Goal: Task Accomplishment & Management: Manage account settings

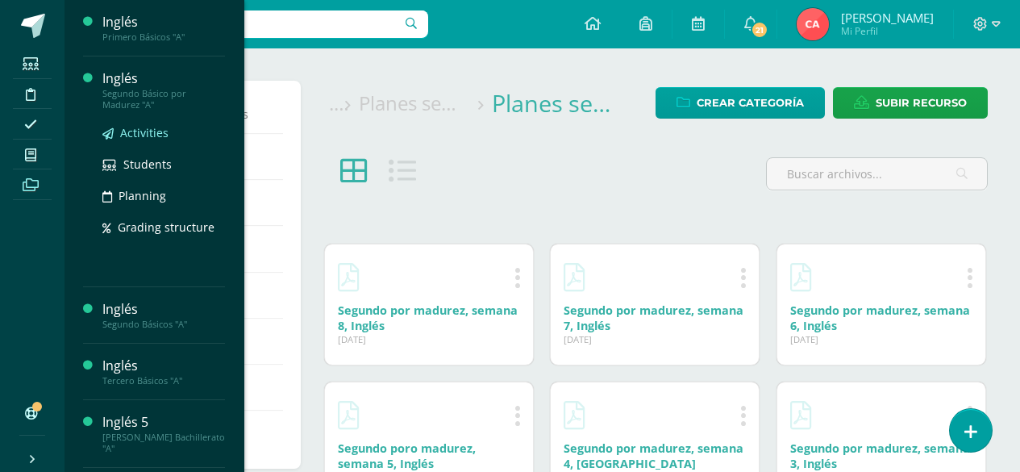
click at [152, 131] on span "Activities" at bounding box center [144, 132] width 48 height 15
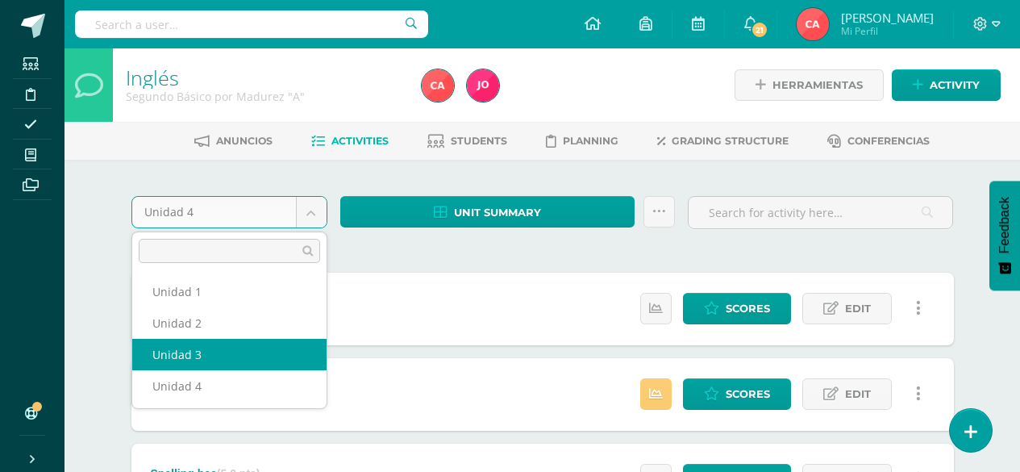
select select "Unidad 3"
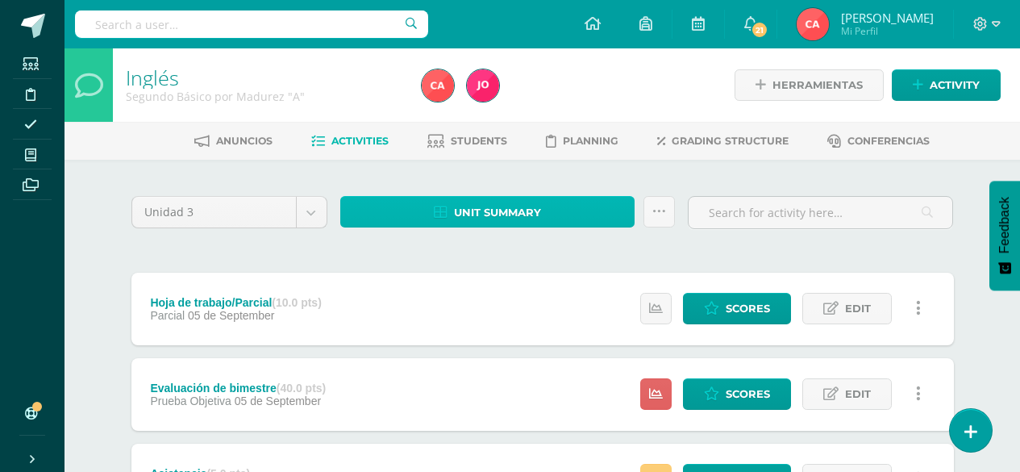
click at [482, 209] on span "Unit summary" at bounding box center [497, 213] width 87 height 30
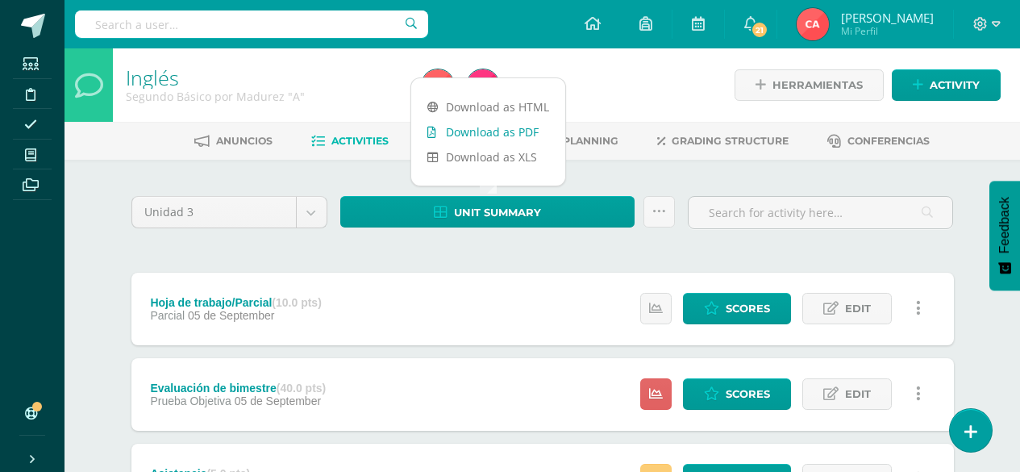
click at [485, 132] on link "Download as PDF" at bounding box center [488, 131] width 154 height 25
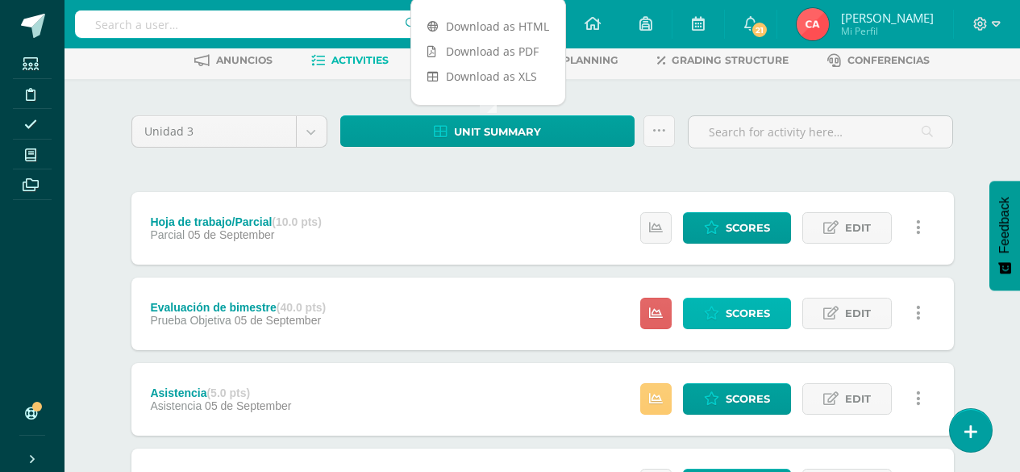
click at [745, 310] on span "Scores" at bounding box center [748, 313] width 44 height 30
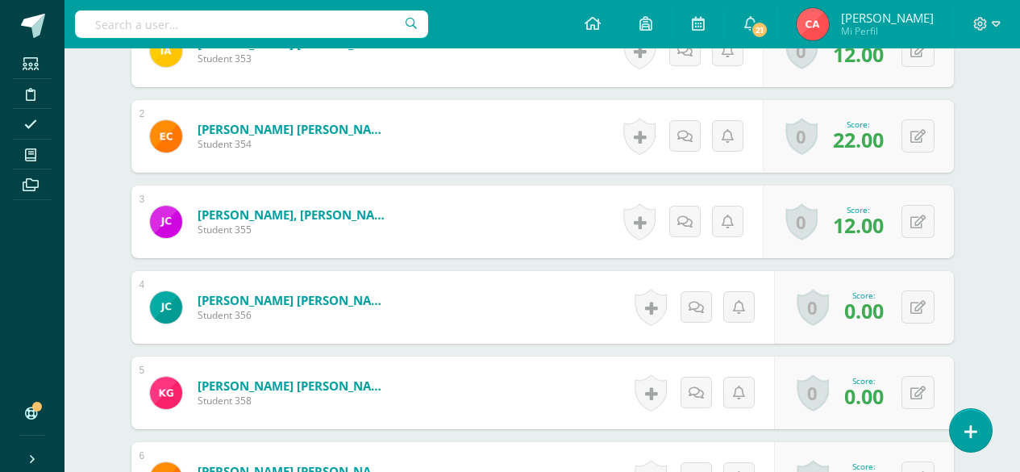
scroll to position [564, 0]
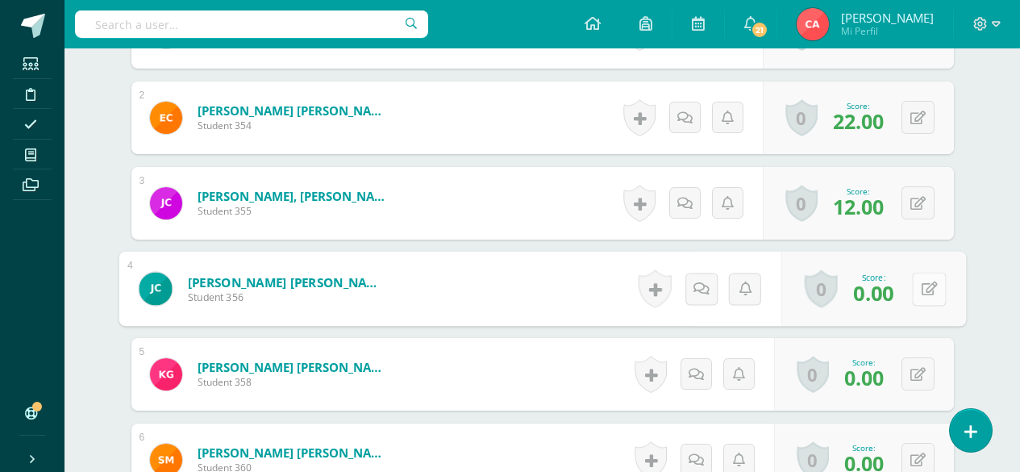
click at [921, 287] on icon at bounding box center [929, 288] width 16 height 14
type input "19"
click at [883, 292] on icon at bounding box center [886, 294] width 15 height 14
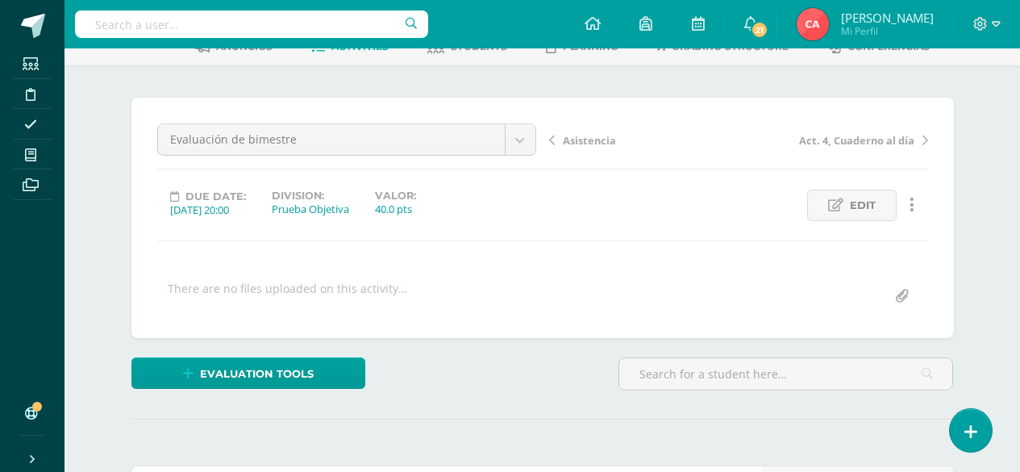
scroll to position [0, 0]
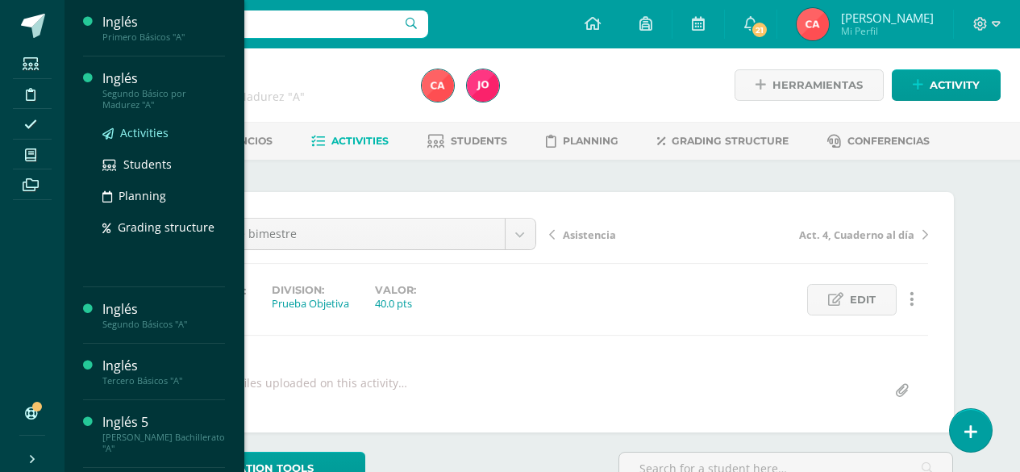
click at [137, 133] on span "Activities" at bounding box center [144, 132] width 48 height 15
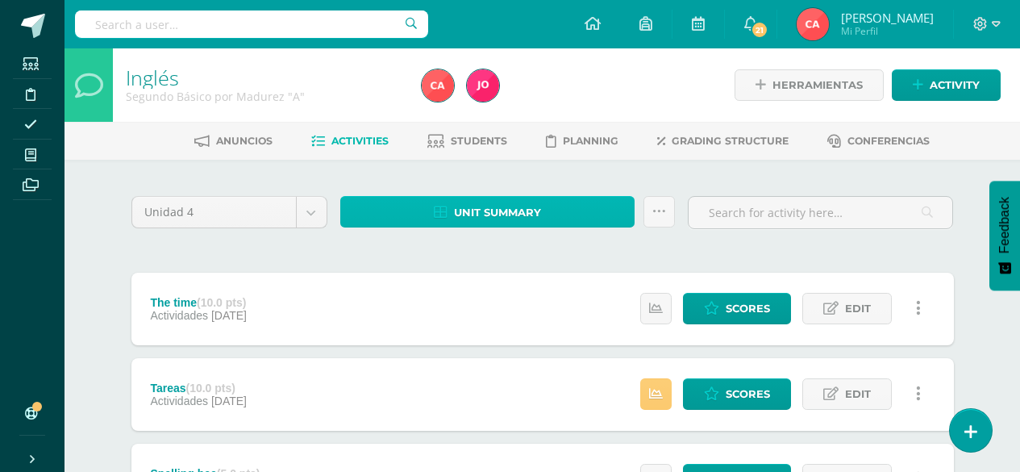
click at [492, 214] on span "Unit summary" at bounding box center [497, 213] width 87 height 30
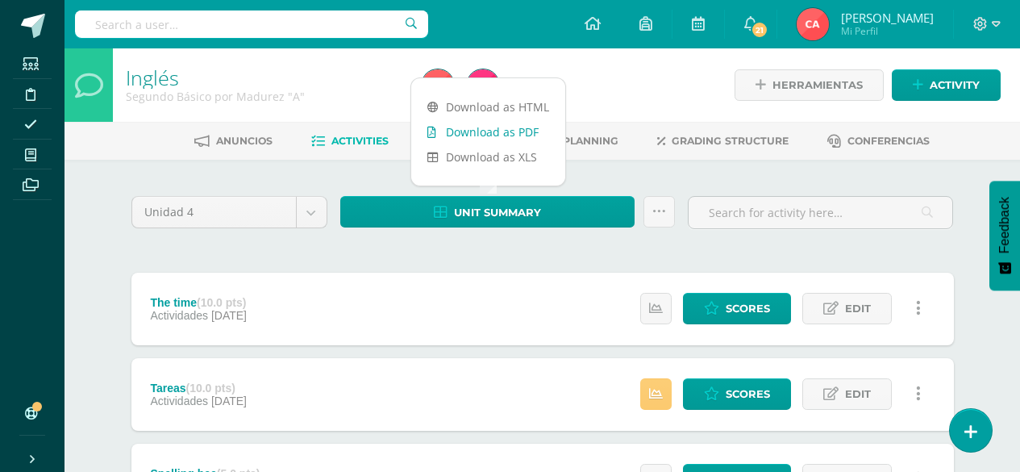
click at [480, 130] on link "Download as PDF" at bounding box center [488, 131] width 154 height 25
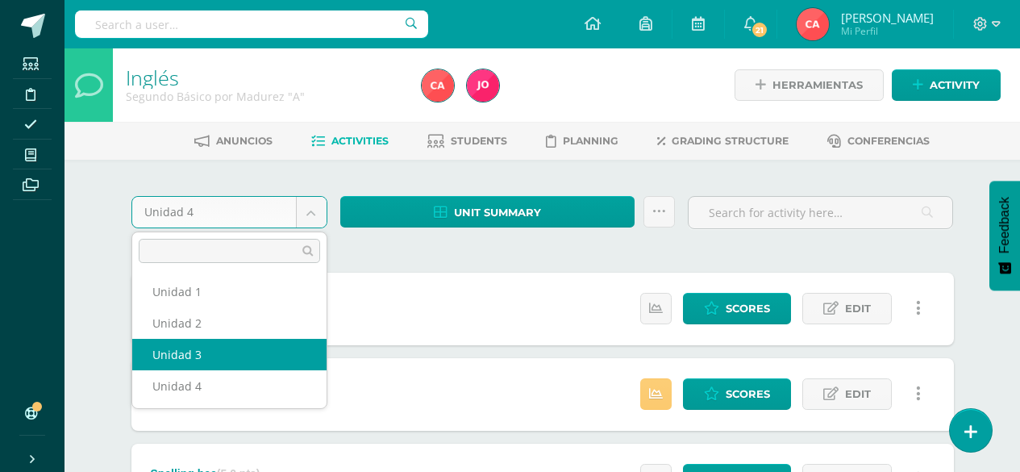
select select "Unidad 3"
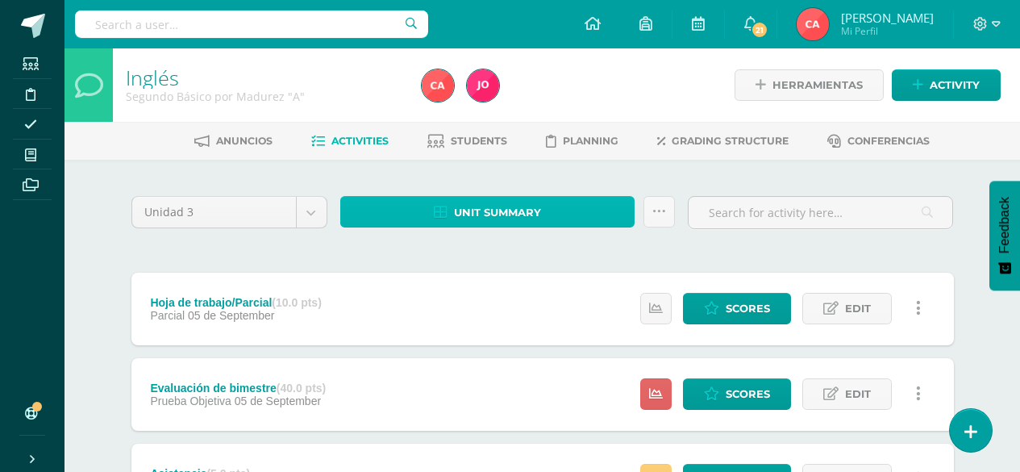
click at [471, 209] on span "Unit summary" at bounding box center [497, 213] width 87 height 30
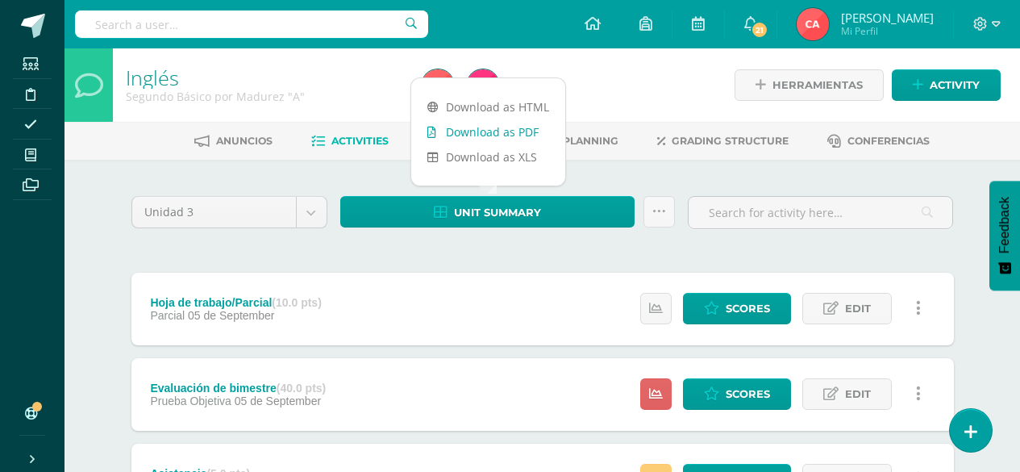
click at [480, 131] on link "Download as PDF" at bounding box center [488, 131] width 154 height 25
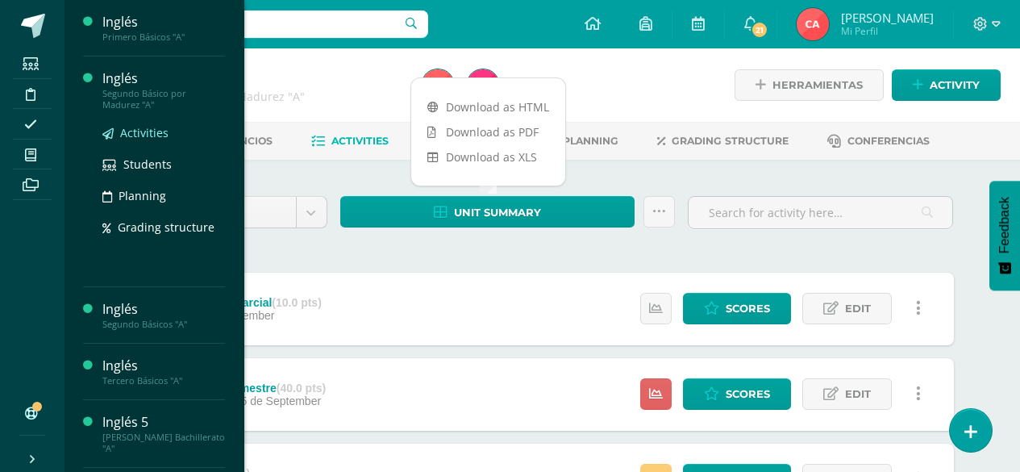
click at [127, 131] on span "Activities" at bounding box center [144, 132] width 48 height 15
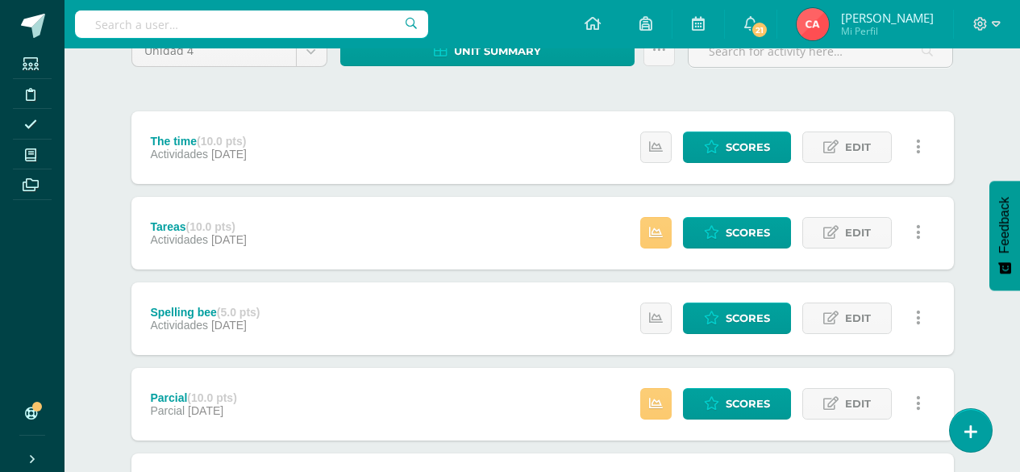
scroll to position [81, 0]
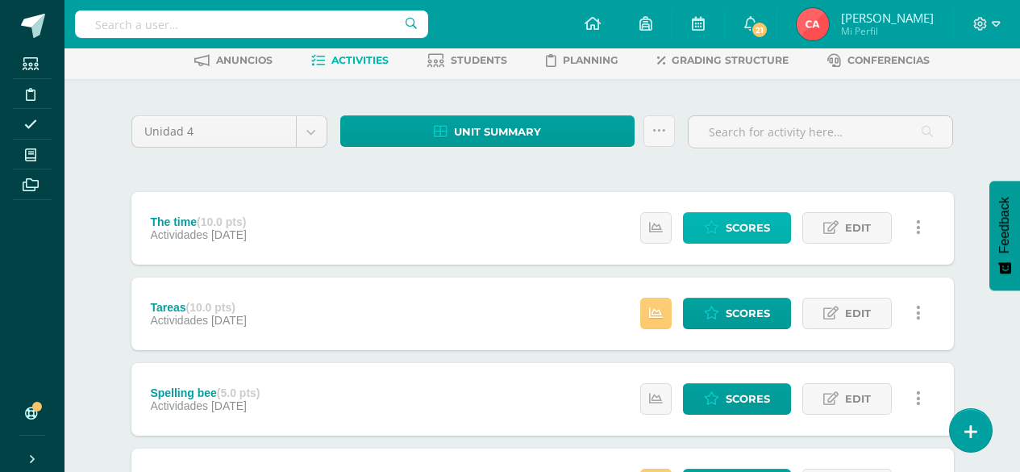
click at [740, 228] on span "Scores" at bounding box center [748, 228] width 44 height 30
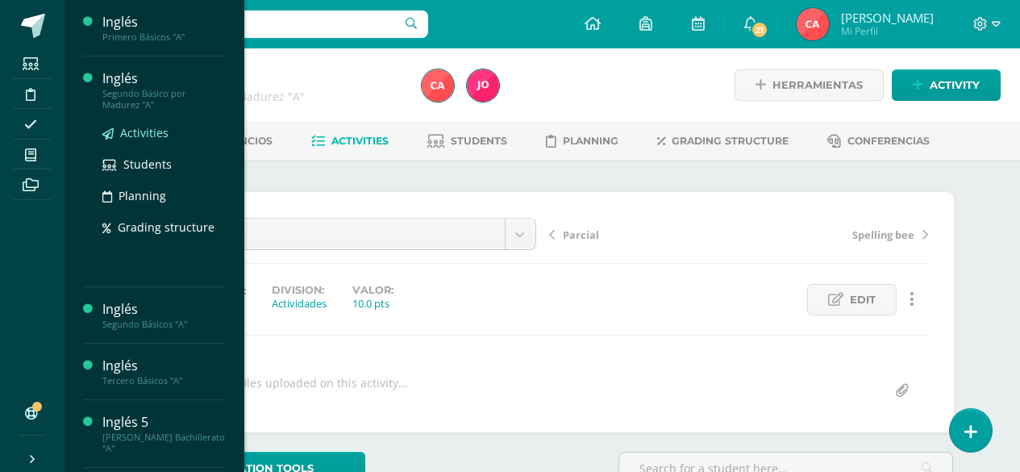
click at [132, 133] on span "Activities" at bounding box center [144, 132] width 48 height 15
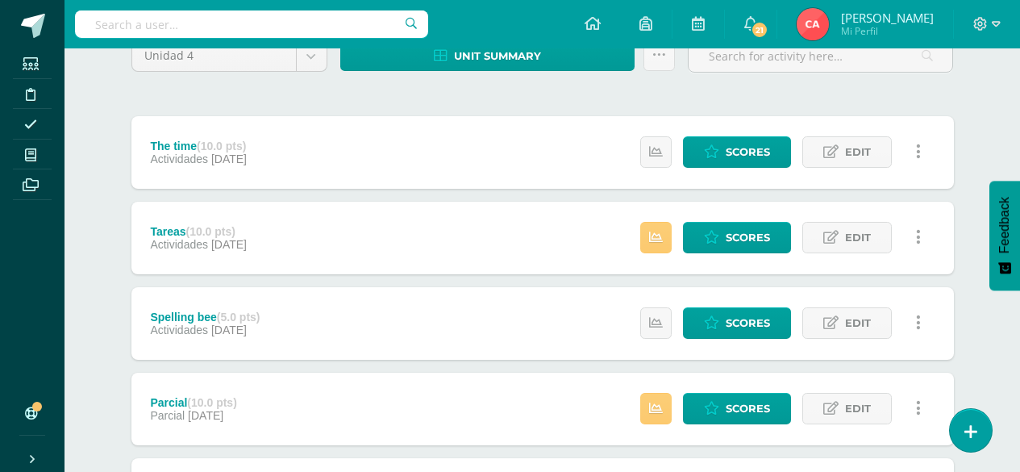
scroll to position [161, 0]
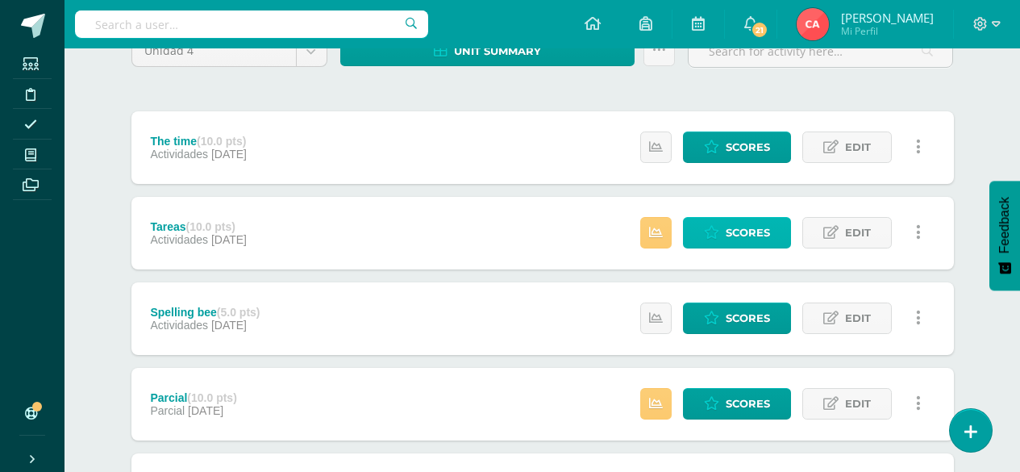
click at [741, 231] on span "Scores" at bounding box center [748, 233] width 44 height 30
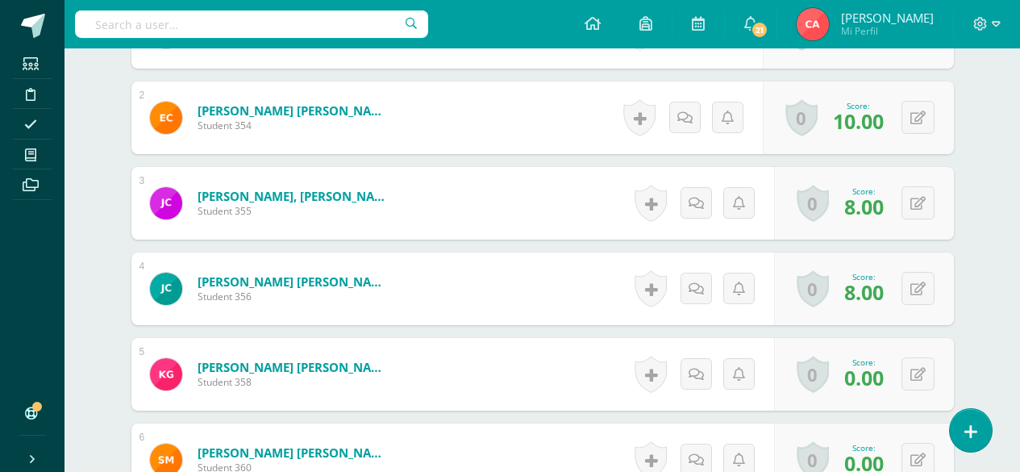
scroll to position [484, 0]
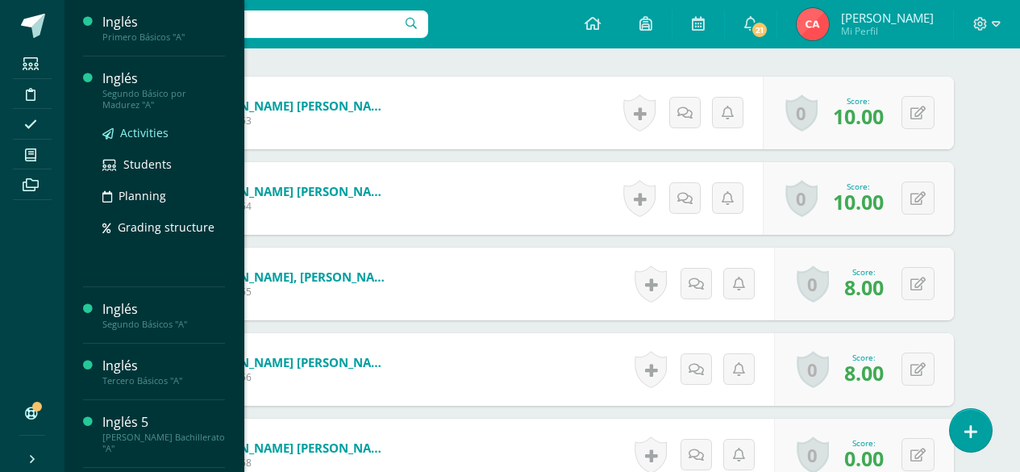
click at [134, 133] on span "Activities" at bounding box center [144, 132] width 48 height 15
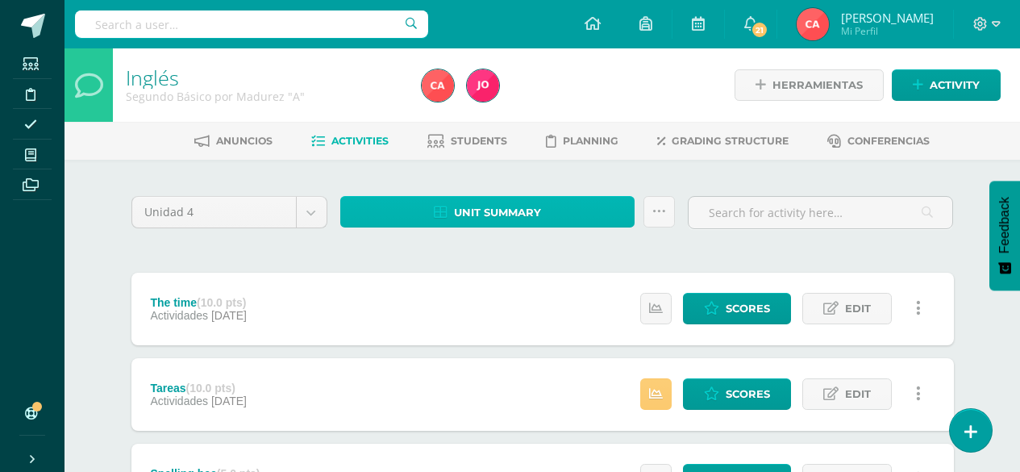
click at [486, 213] on span "Unit summary" at bounding box center [497, 213] width 87 height 30
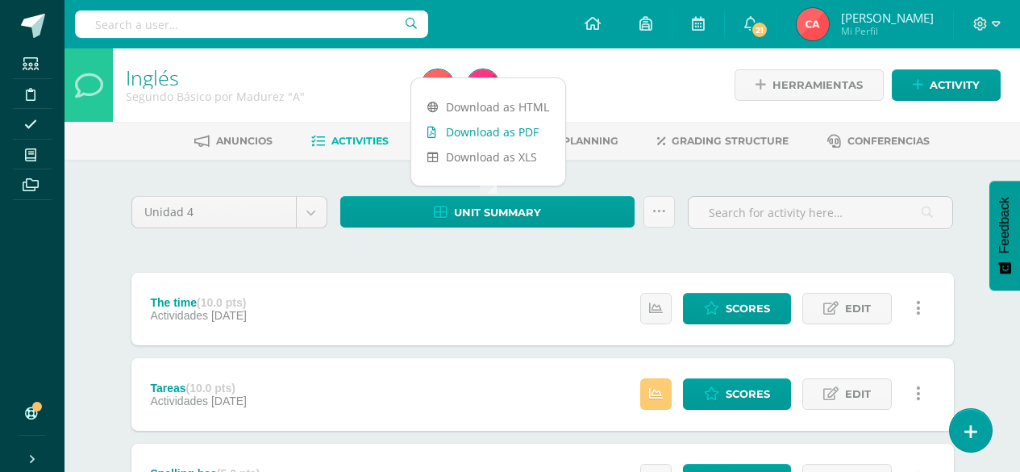
click at [497, 133] on link "Download as PDF" at bounding box center [488, 131] width 154 height 25
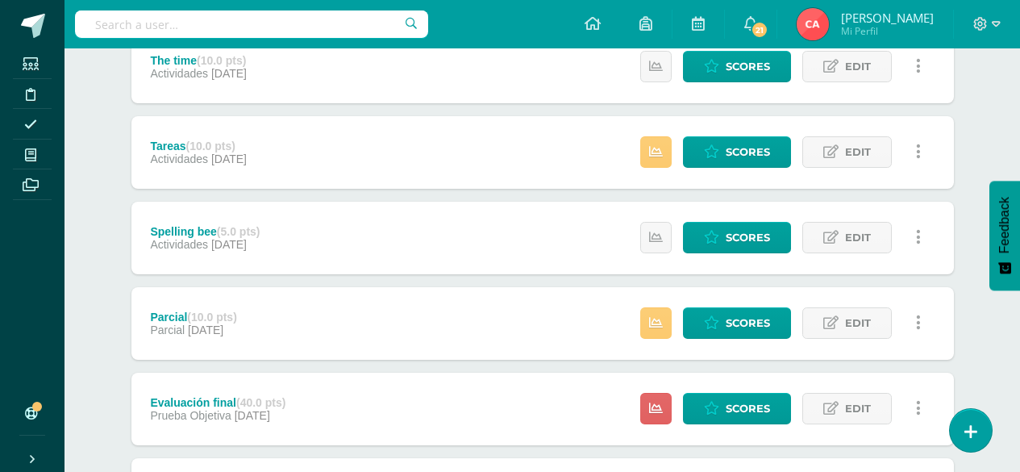
scroll to position [322, 0]
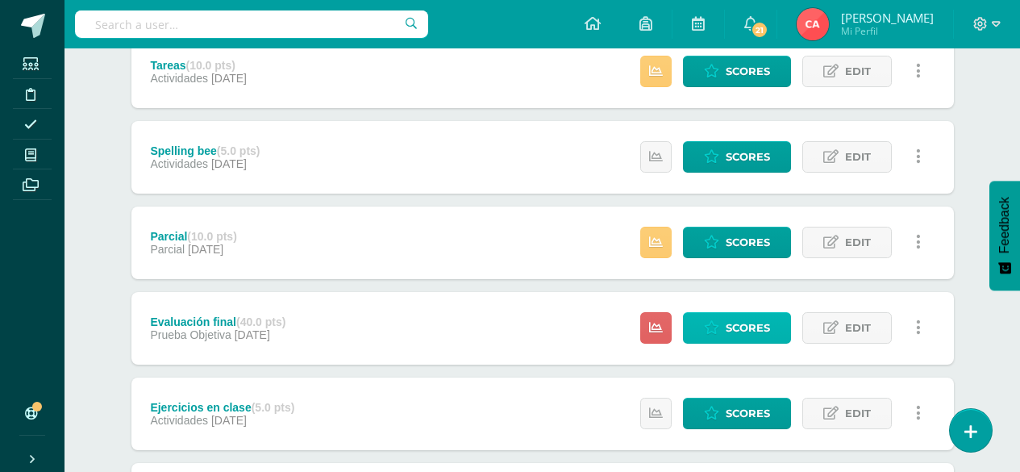
click at [733, 328] on span "Scores" at bounding box center [748, 328] width 44 height 30
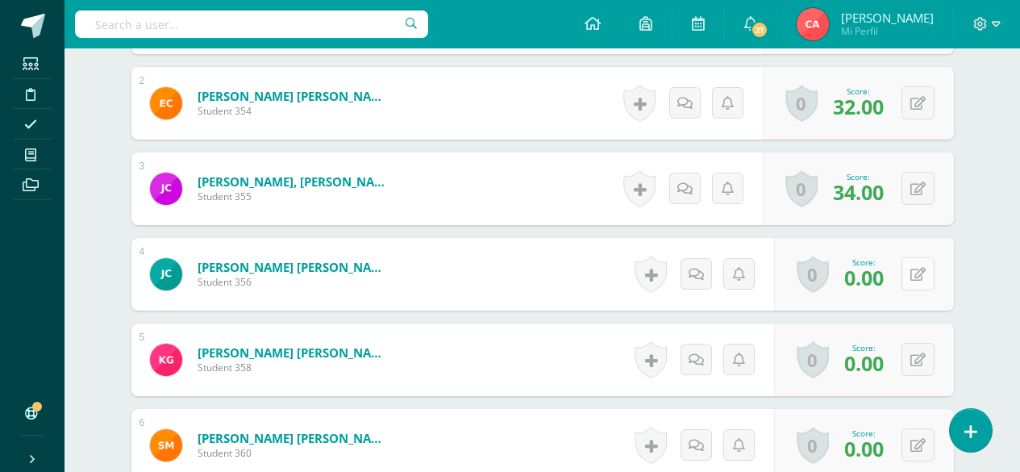
scroll to position [580, 0]
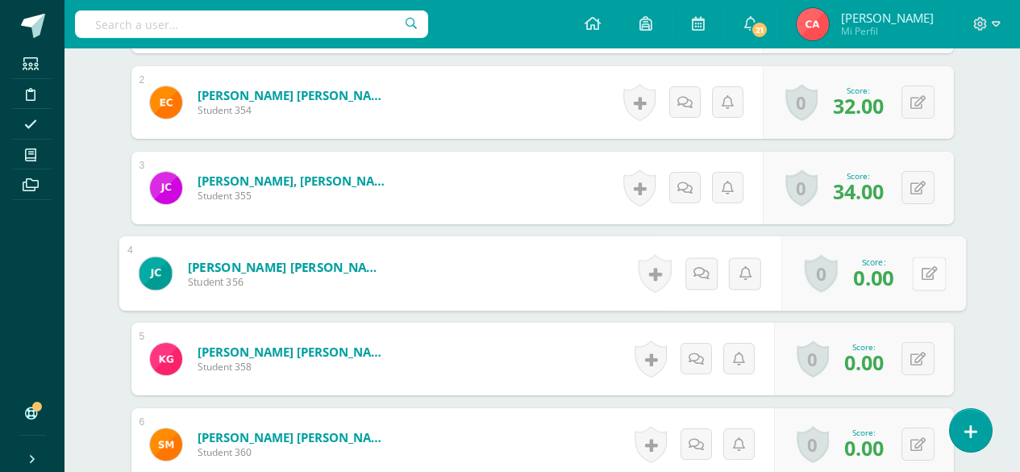
click at [912, 275] on button at bounding box center [929, 273] width 34 height 34
type input "17"
click at [888, 275] on icon at bounding box center [886, 279] width 15 height 14
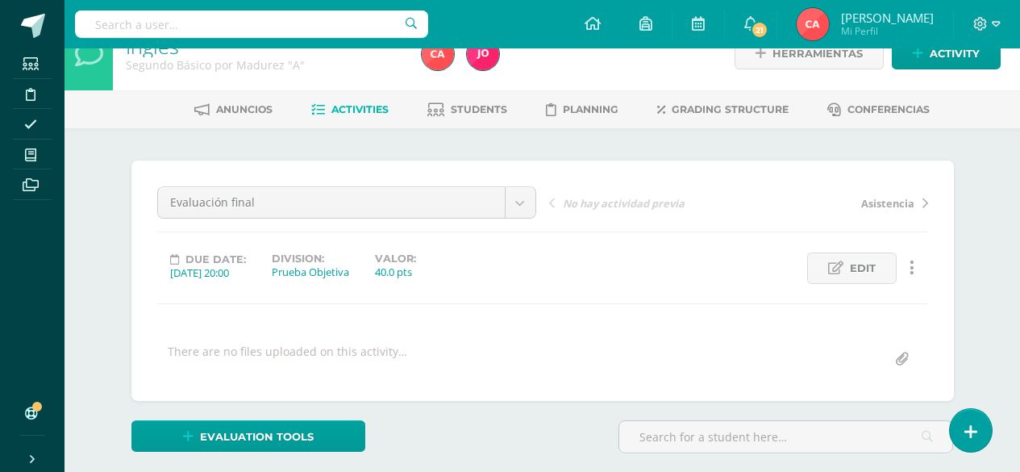
scroll to position [0, 0]
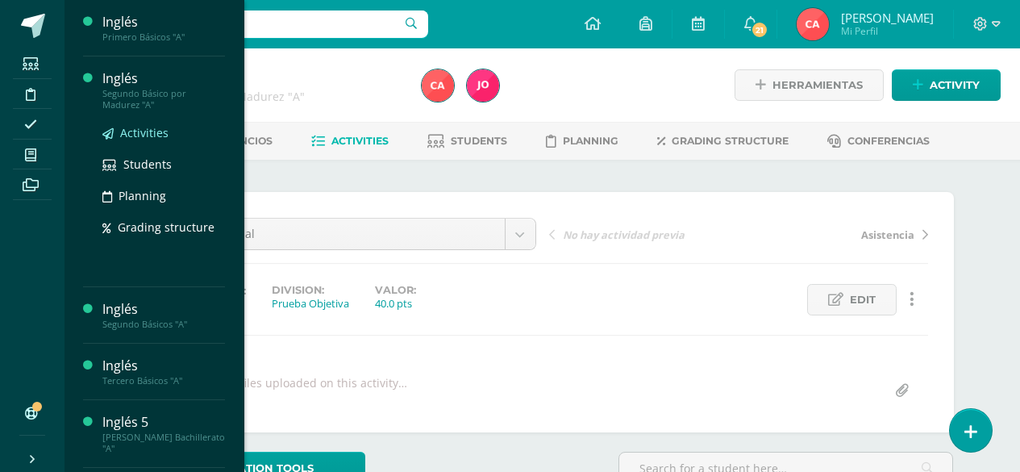
click at [140, 131] on span "Activities" at bounding box center [144, 132] width 48 height 15
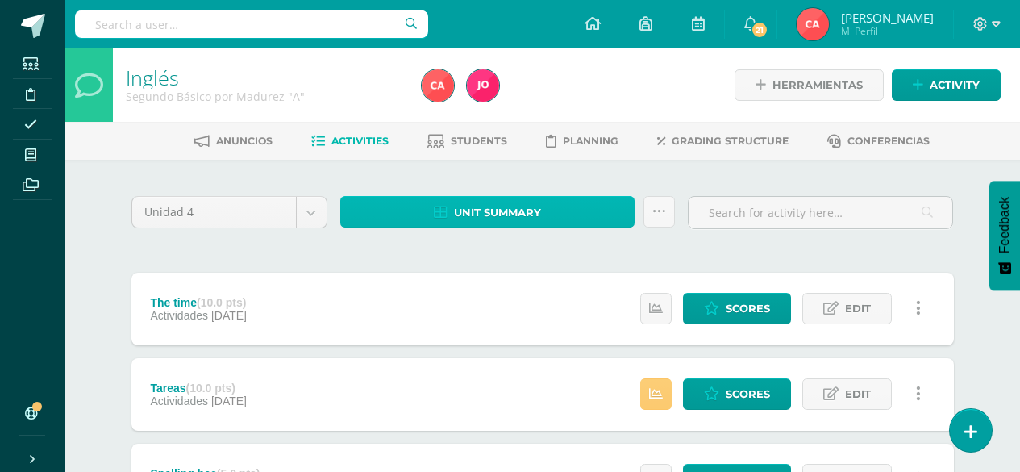
click at [454, 207] on span "Unit summary" at bounding box center [497, 213] width 87 height 30
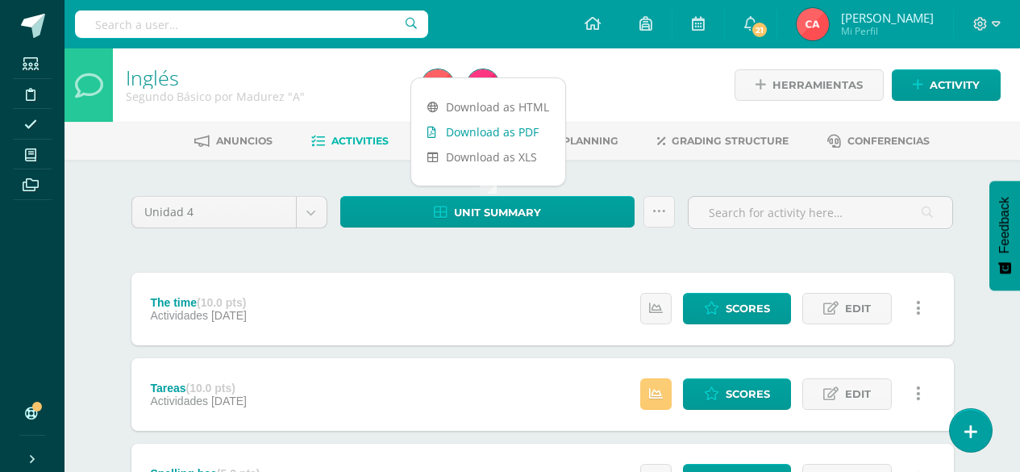
click at [473, 135] on link "Download as PDF" at bounding box center [488, 131] width 154 height 25
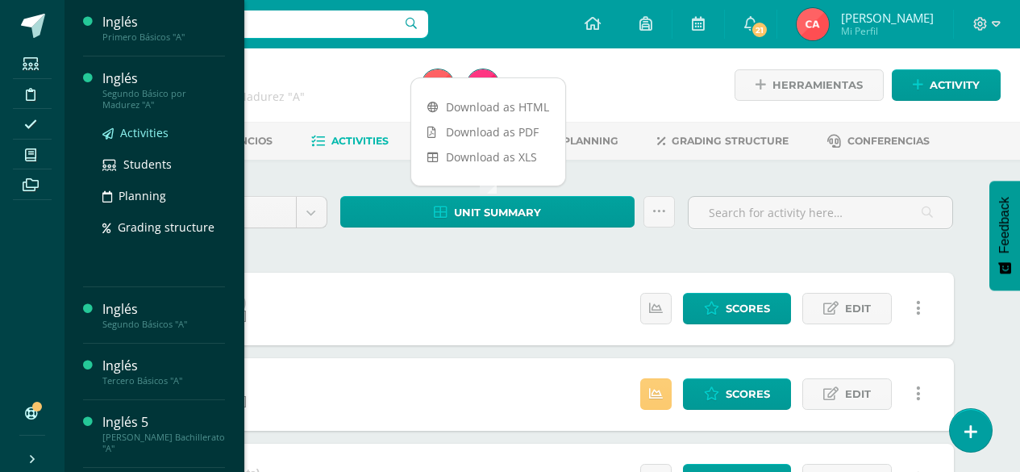
click at [136, 131] on span "Activities" at bounding box center [144, 132] width 48 height 15
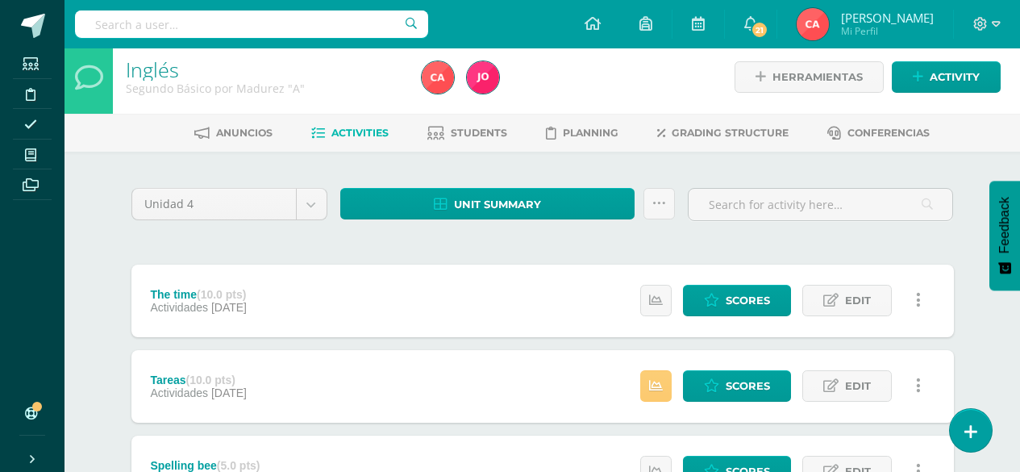
scroll to position [81, 0]
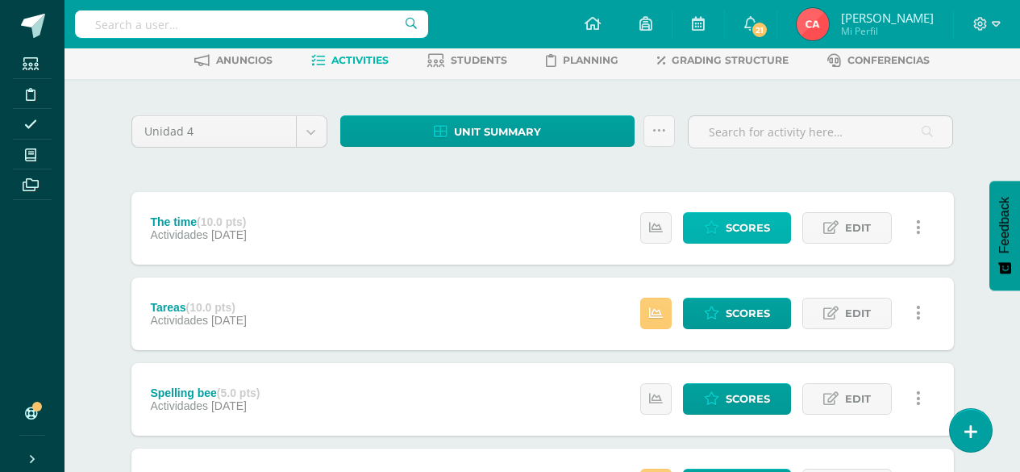
click at [738, 227] on span "Scores" at bounding box center [748, 228] width 44 height 30
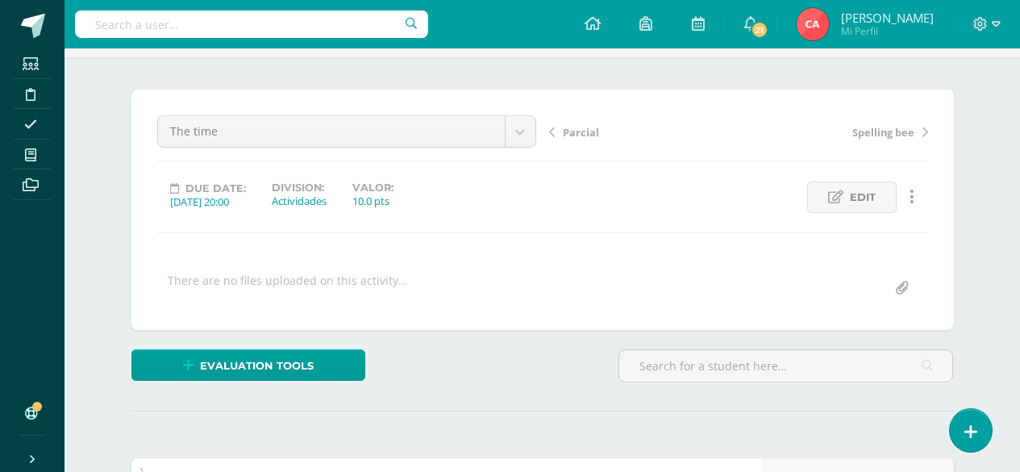
scroll to position [95, 0]
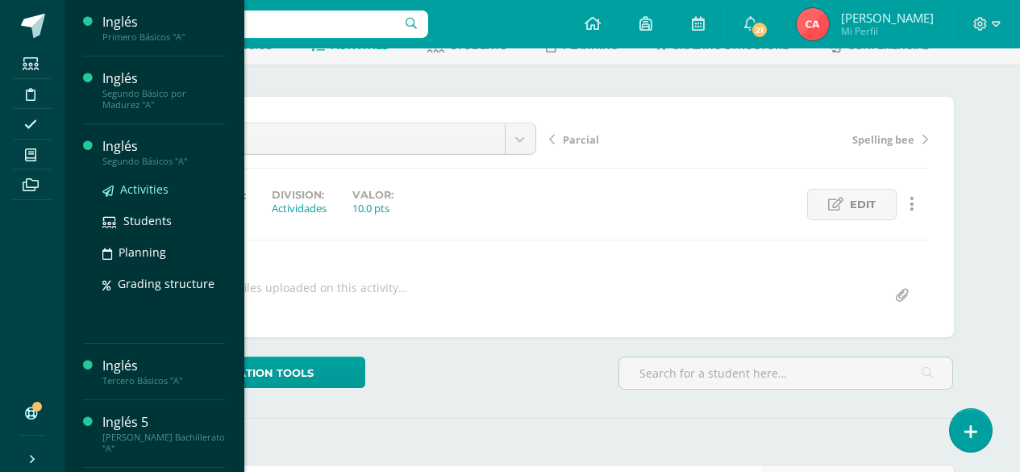
click at [159, 191] on span "Activities" at bounding box center [144, 188] width 48 height 15
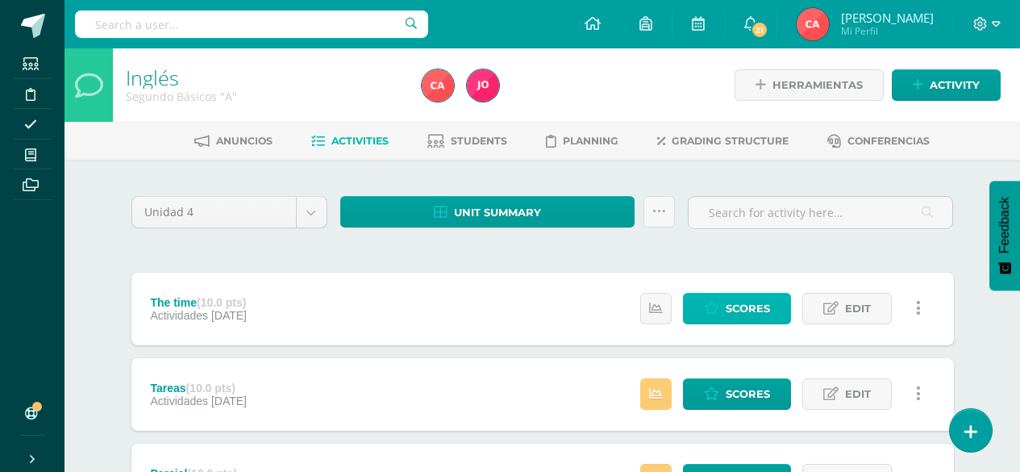
click at [731, 309] on span "Scores" at bounding box center [748, 308] width 44 height 30
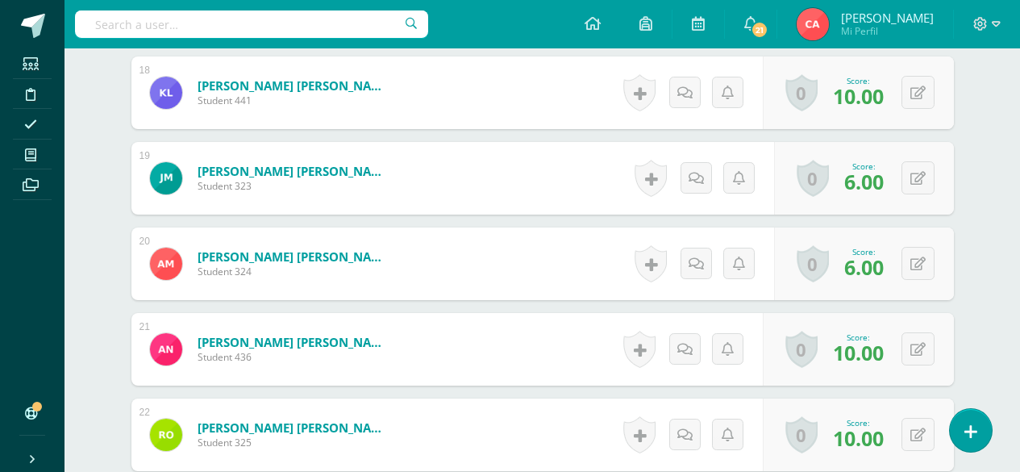
scroll to position [1957, 0]
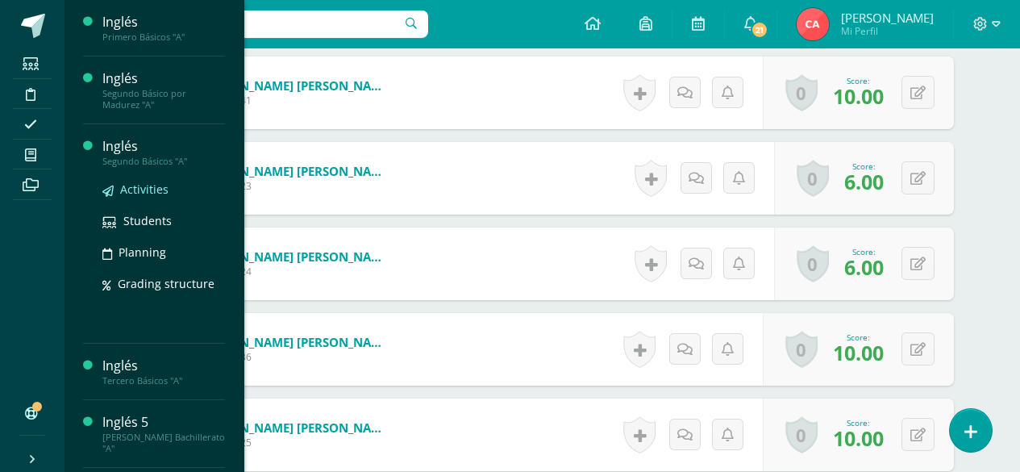
click at [139, 190] on span "Activities" at bounding box center [144, 188] width 48 height 15
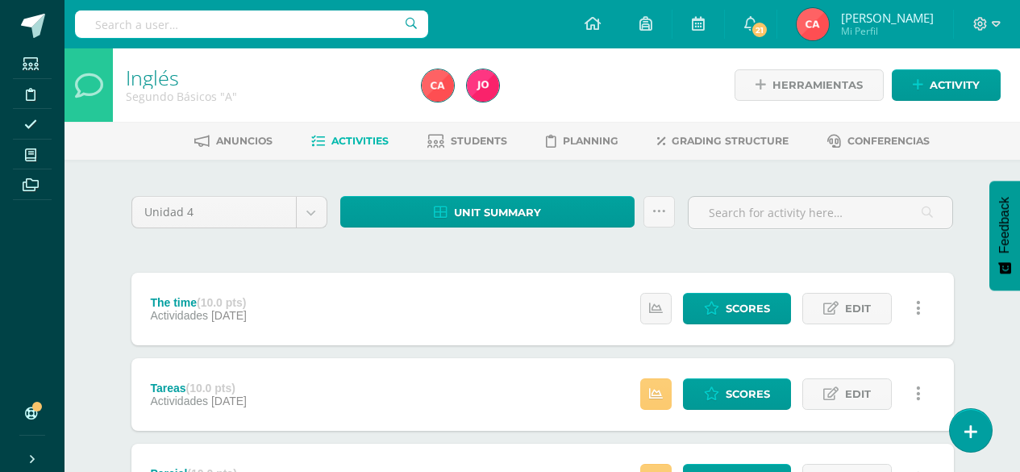
scroll to position [81, 0]
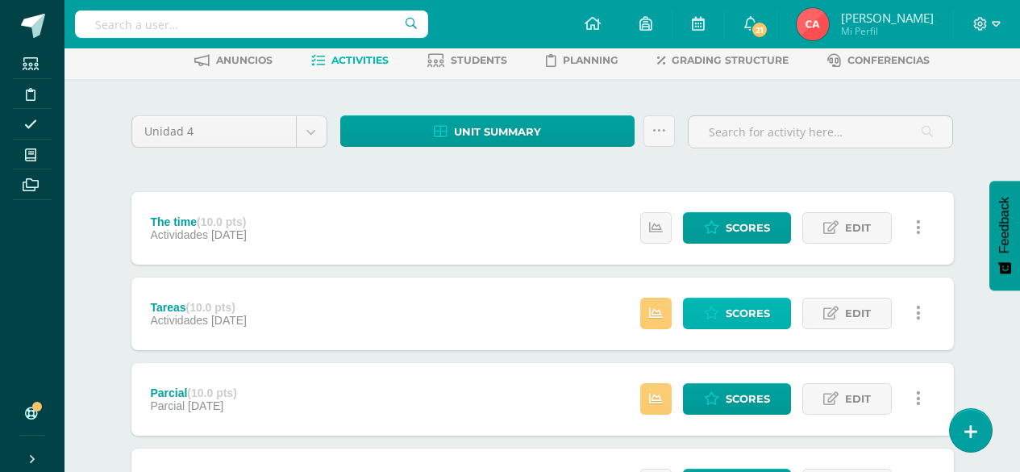
click at [741, 313] on span "Scores" at bounding box center [748, 313] width 44 height 30
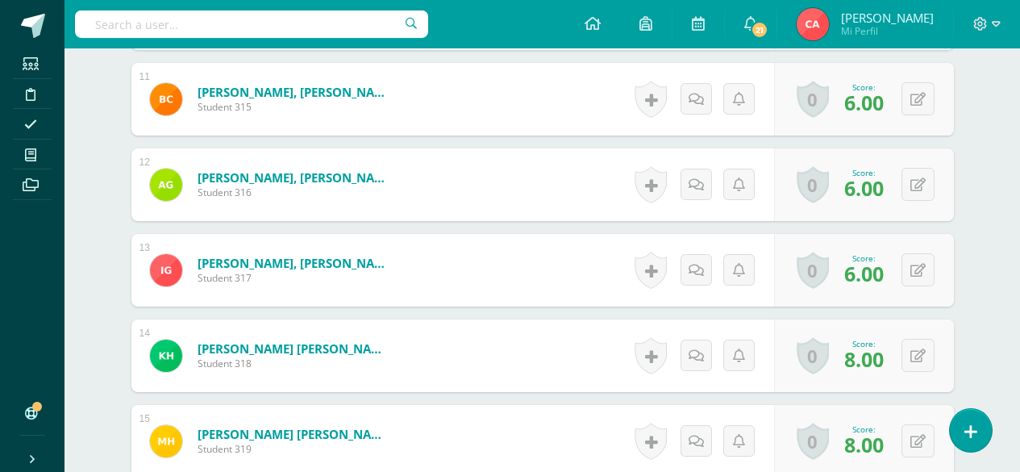
scroll to position [1451, 0]
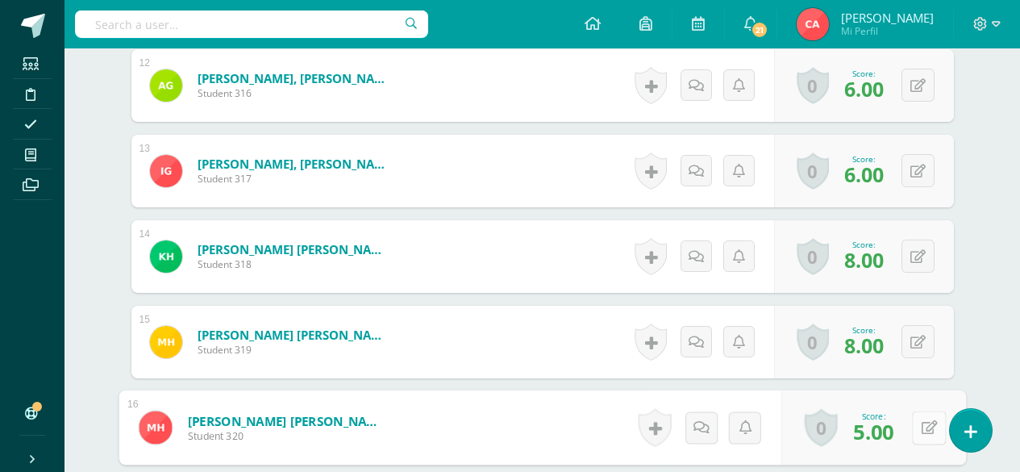
click at [916, 428] on button at bounding box center [929, 427] width 34 height 34
type input "10"
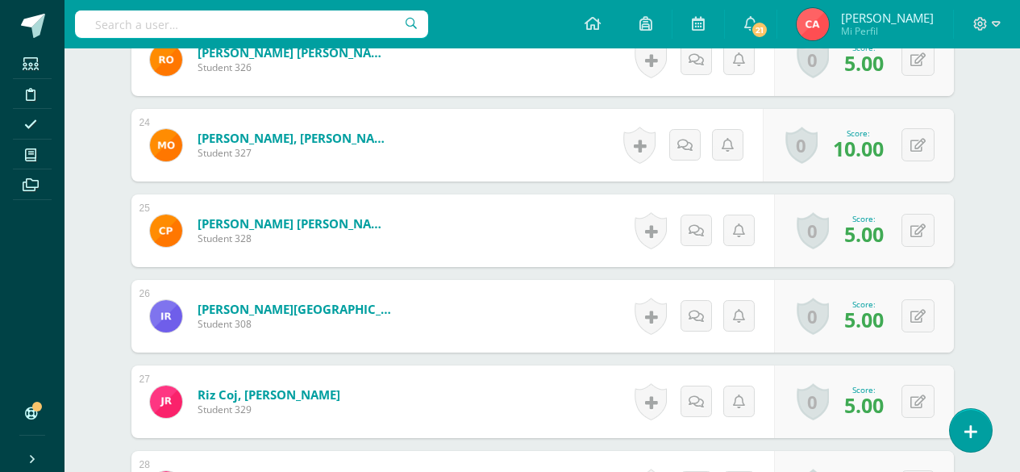
scroll to position [2418, 0]
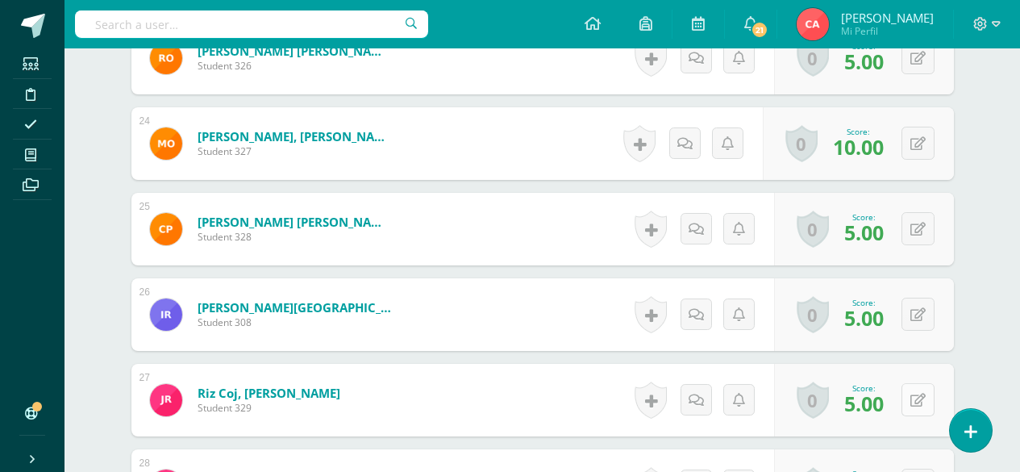
click at [921, 400] on icon at bounding box center [917, 400] width 15 height 14
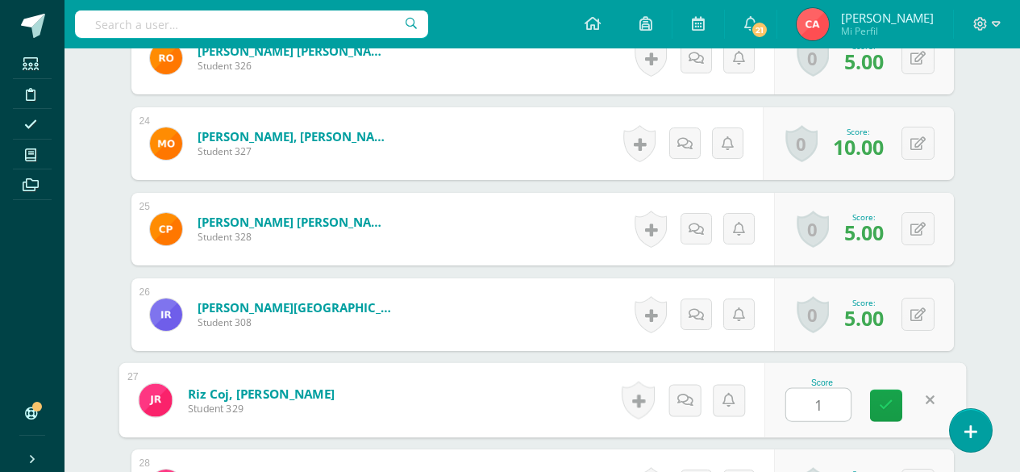
type input "10"
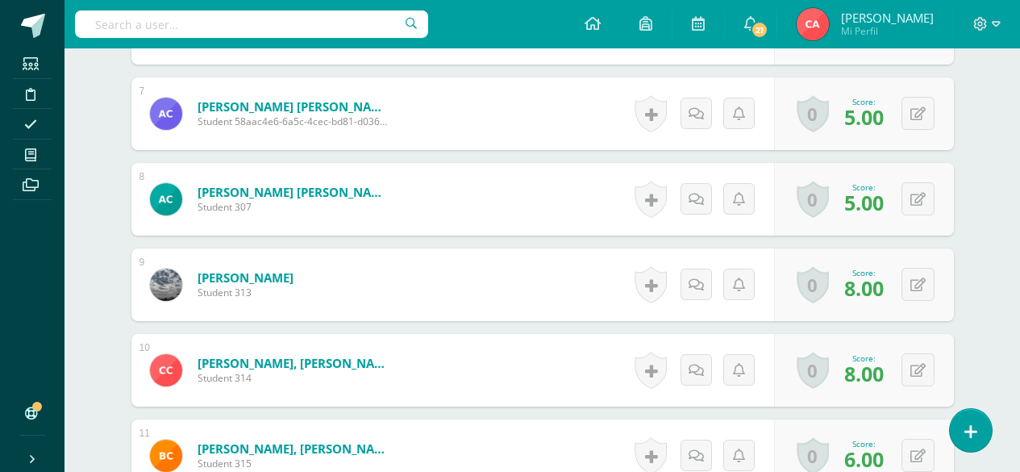
scroll to position [887, 0]
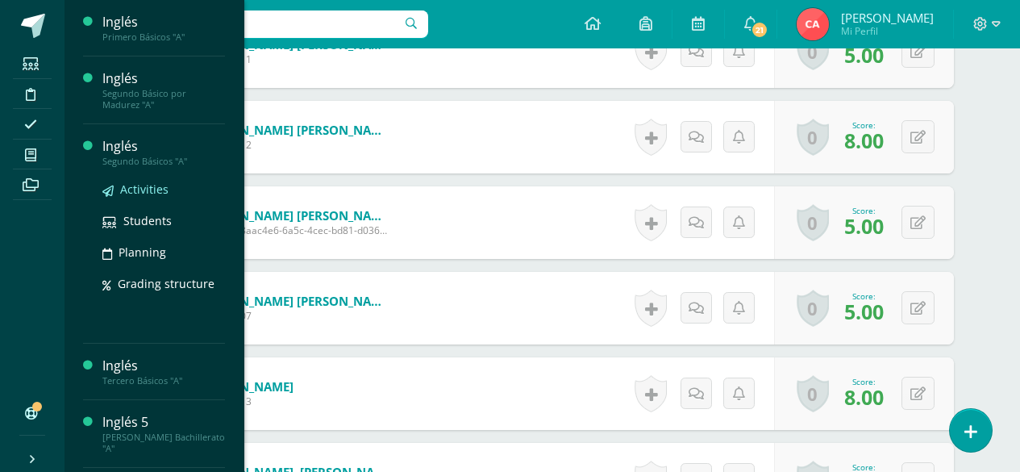
click at [136, 191] on span "Activities" at bounding box center [144, 188] width 48 height 15
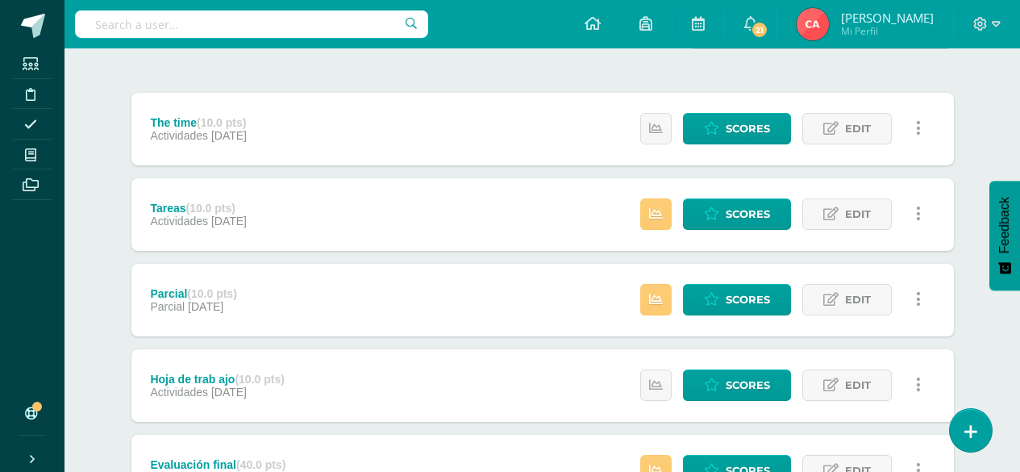
scroll to position [260, 0]
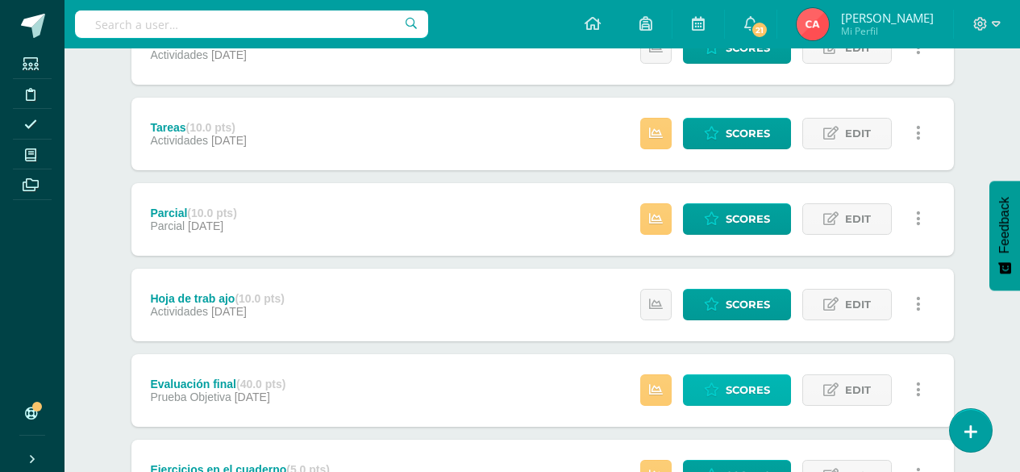
click at [735, 390] on span "Scores" at bounding box center [748, 390] width 44 height 30
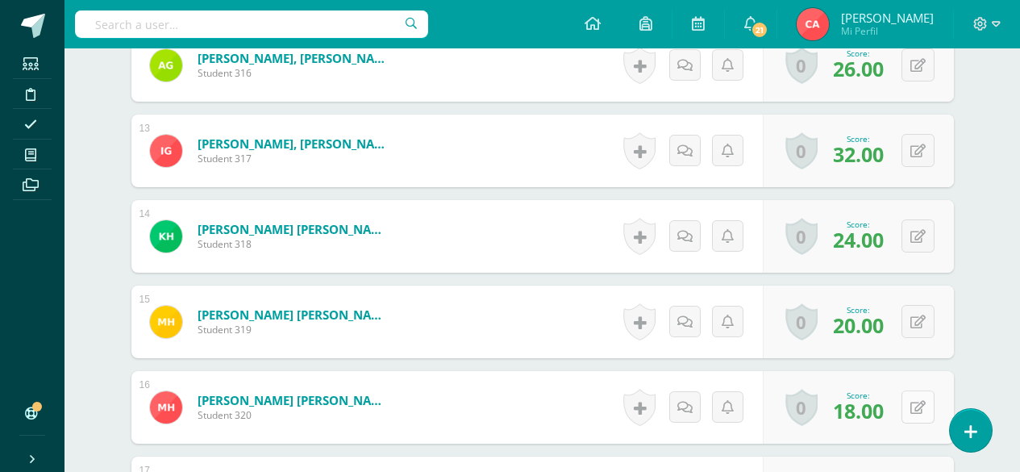
scroll to position [1472, 0]
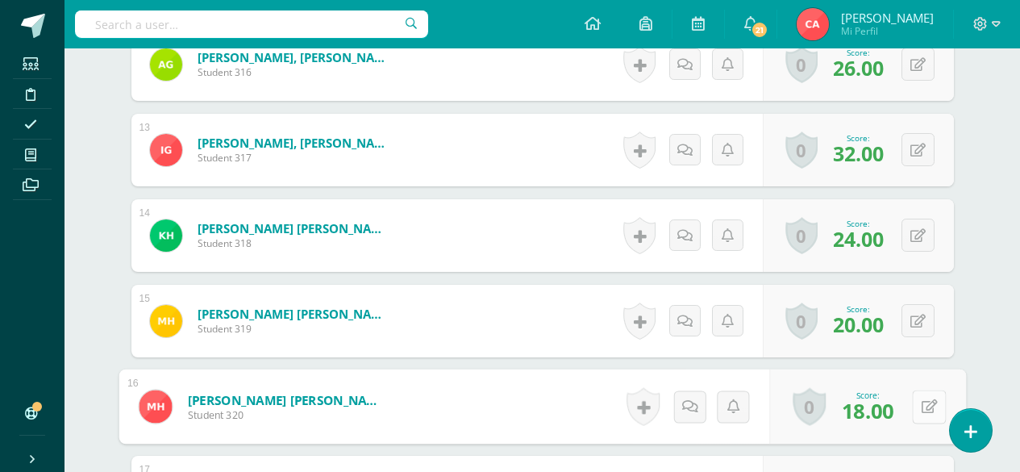
click at [917, 408] on button at bounding box center [929, 406] width 34 height 34
type input "24"
click at [872, 415] on link at bounding box center [886, 412] width 32 height 32
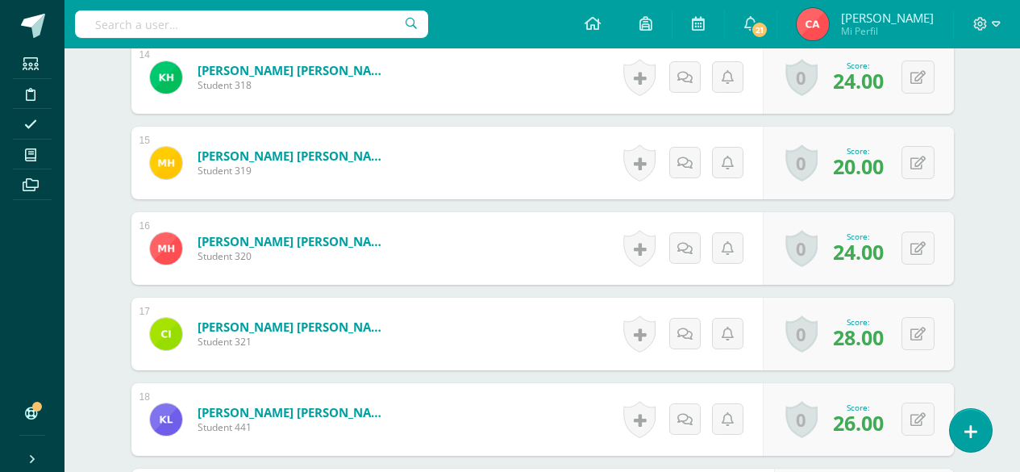
scroll to position [1391, 0]
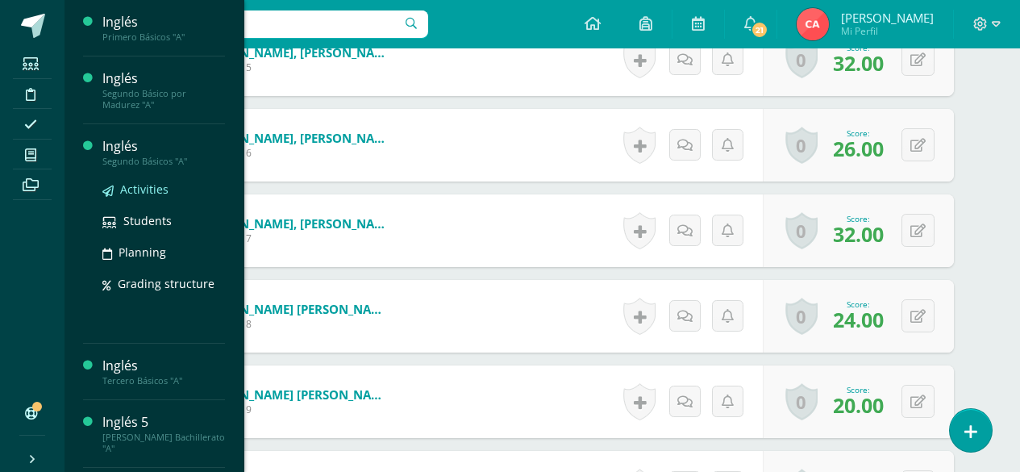
click at [127, 189] on span "Activities" at bounding box center [144, 188] width 48 height 15
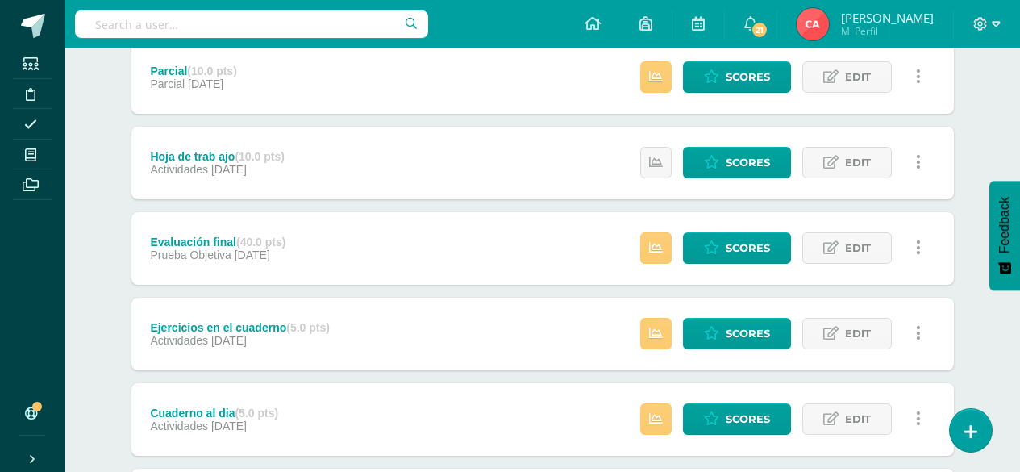
scroll to position [403, 0]
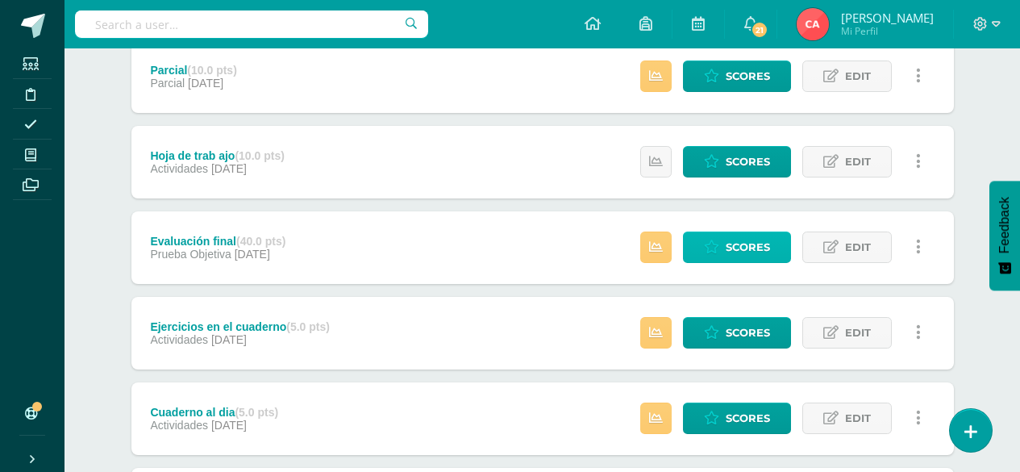
click at [751, 248] on span "Scores" at bounding box center [748, 247] width 44 height 30
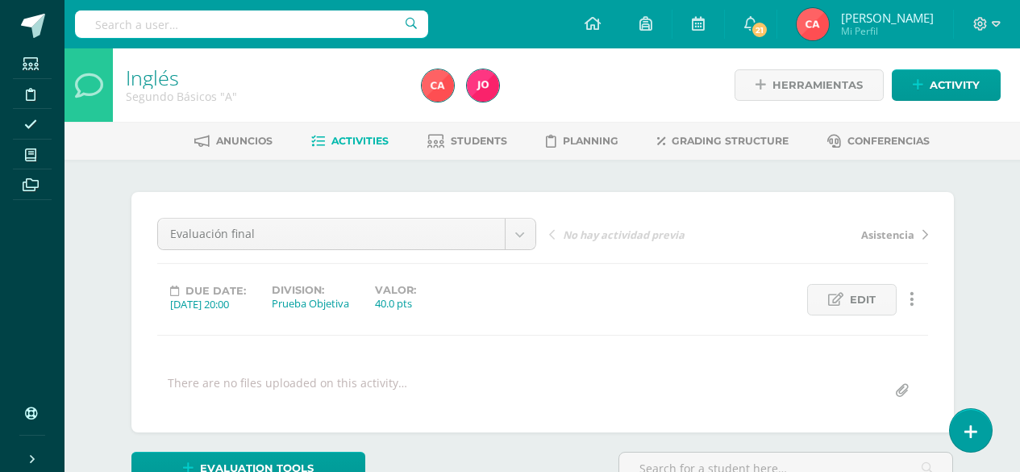
click at [732, 247] on div "Evaluación final Evaluación final Asistencia Actitudinal Parcial The time Cuade…" at bounding box center [542, 312] width 771 height 189
drag, startPoint x: 0, startPoint y: 0, endPoint x: 732, endPoint y: 247, distance: 772.4
click at [732, 247] on div "Evaluación final Evaluación final Asistencia Actitudinal Parcial The time Cuade…" at bounding box center [542, 312] width 771 height 189
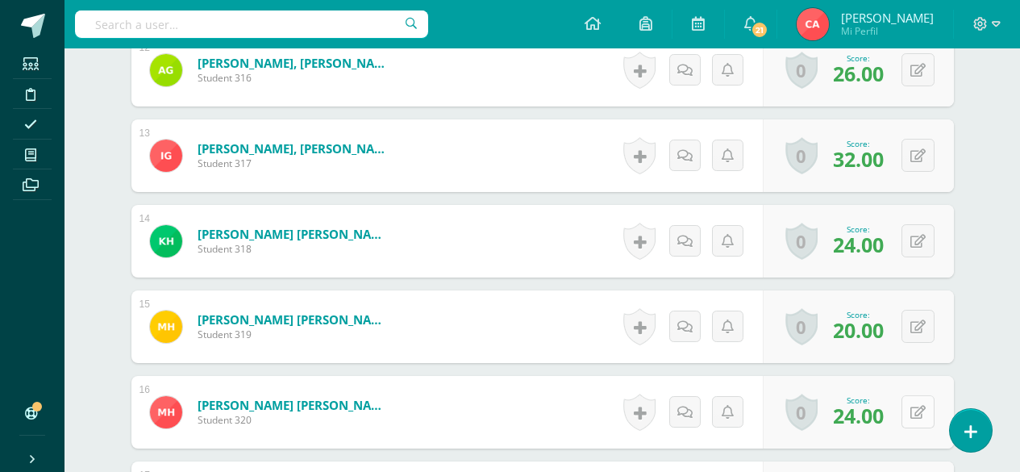
scroll to position [1467, 0]
click at [921, 410] on icon at bounding box center [917, 412] width 15 height 14
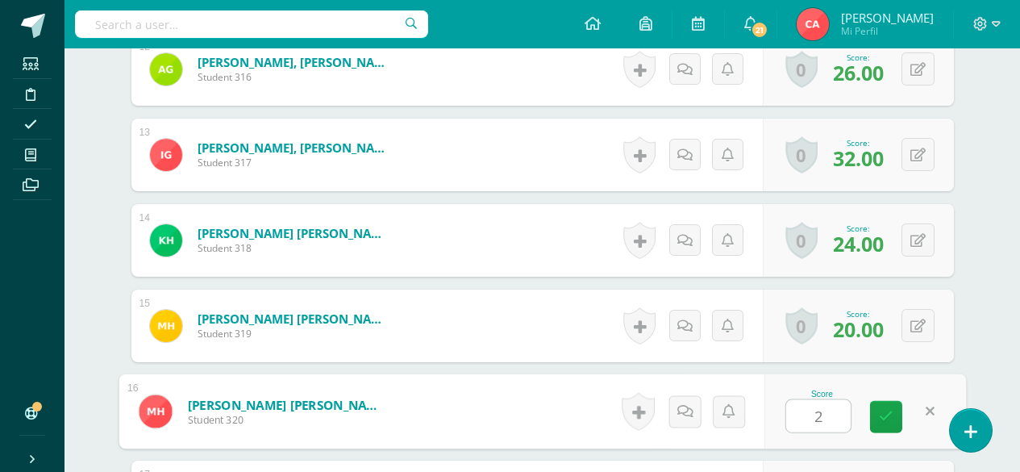
type input "28"
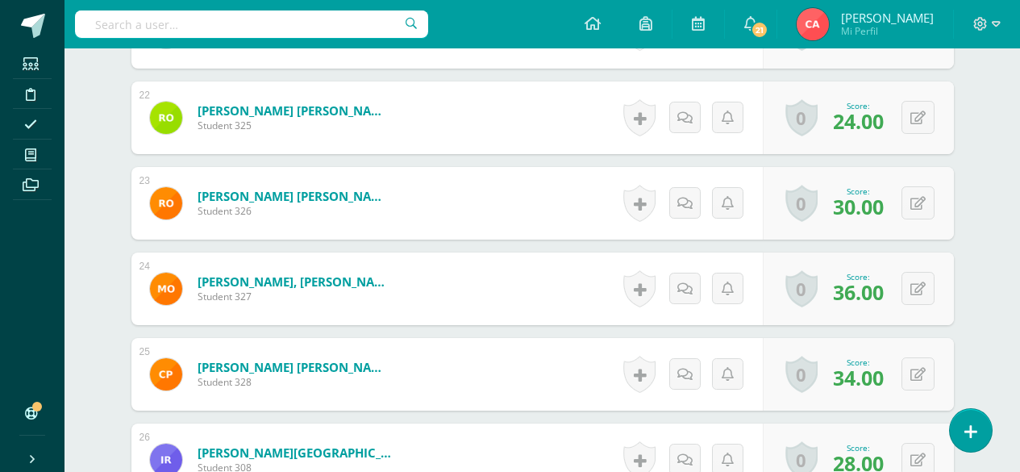
scroll to position [2435, 0]
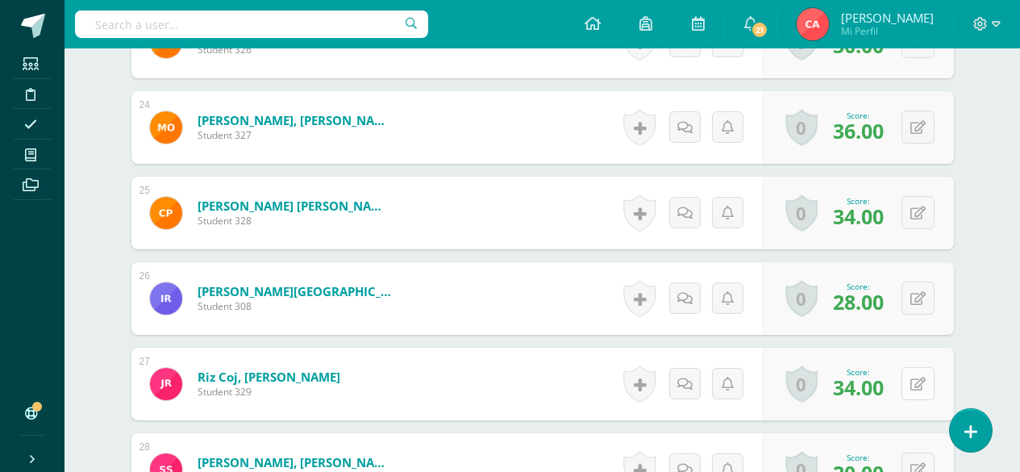
click at [918, 385] on icon at bounding box center [917, 384] width 15 height 14
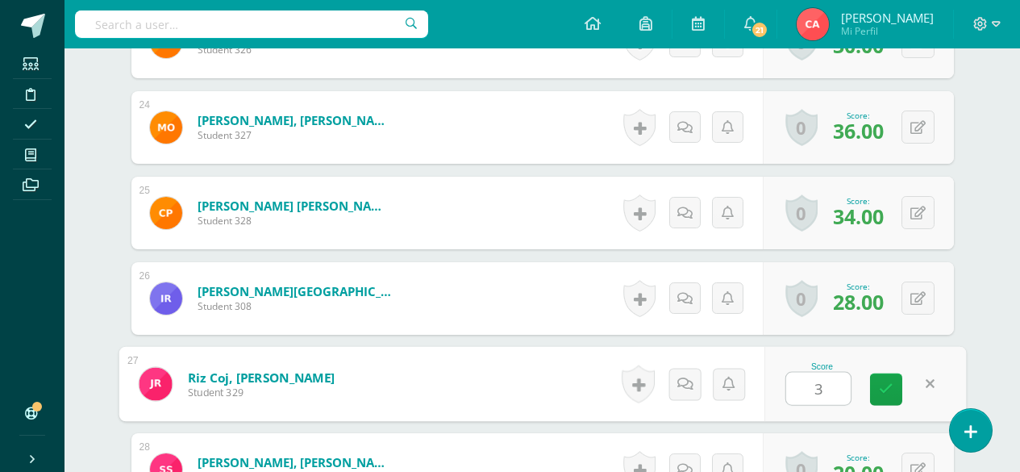
type input "36"
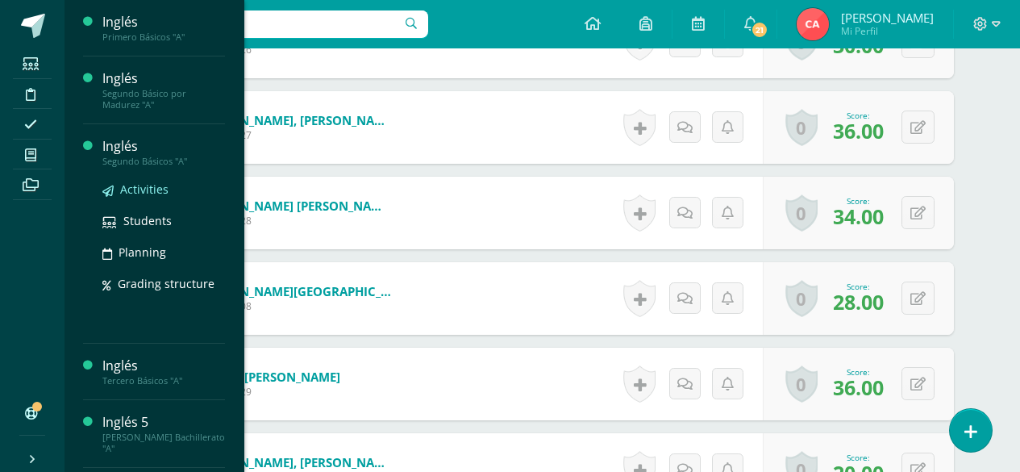
click at [135, 189] on span "Activities" at bounding box center [144, 188] width 48 height 15
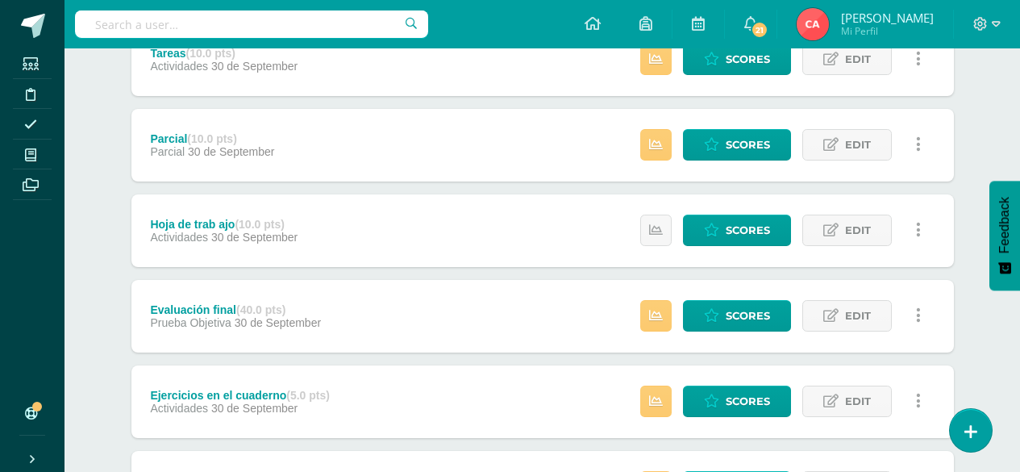
scroll to position [403, 0]
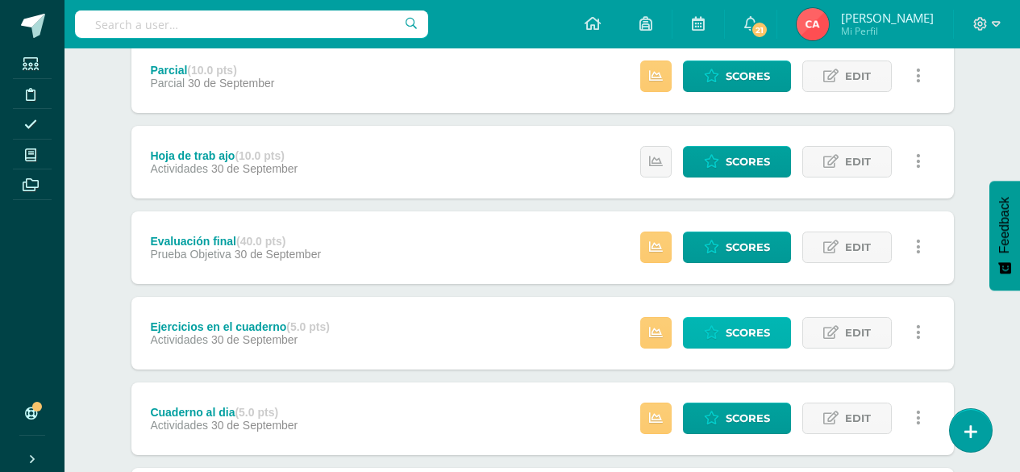
click at [738, 330] on span "Scores" at bounding box center [748, 333] width 44 height 30
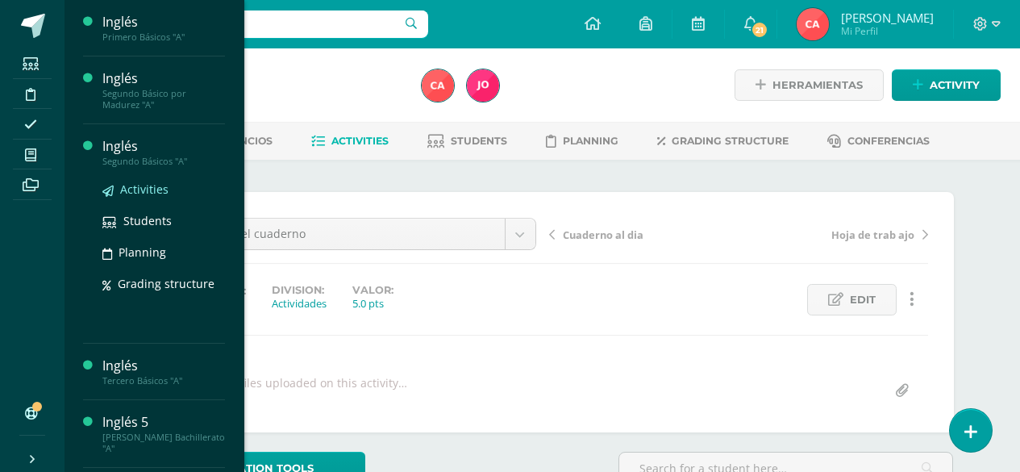
click at [144, 189] on span "Activities" at bounding box center [144, 188] width 48 height 15
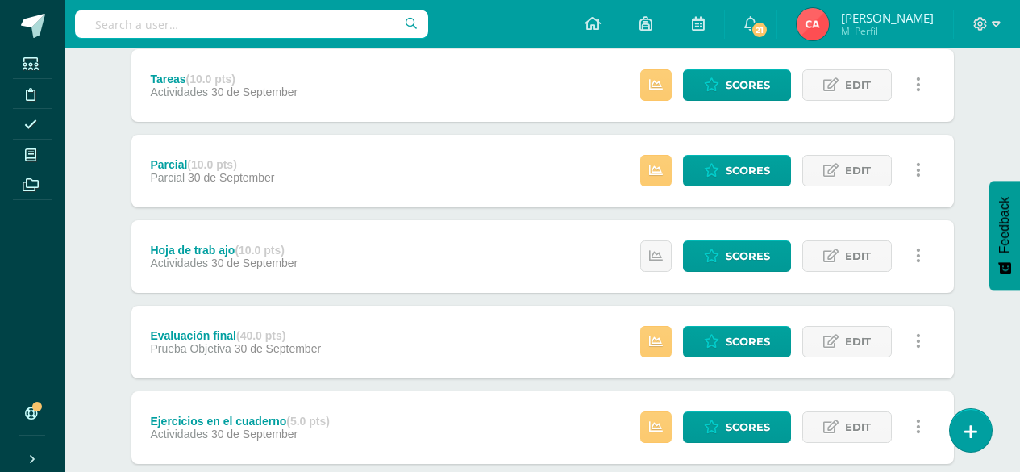
scroll to position [322, 0]
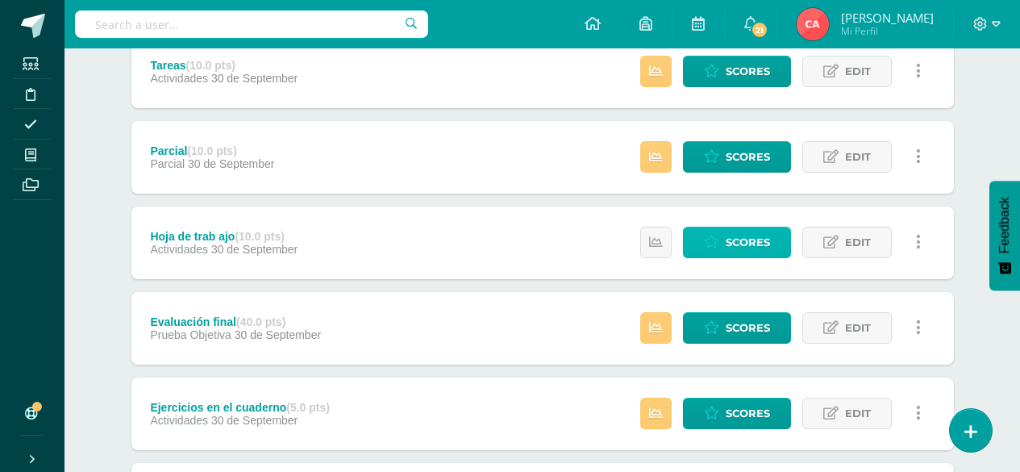
click at [748, 243] on span "Scores" at bounding box center [748, 242] width 44 height 30
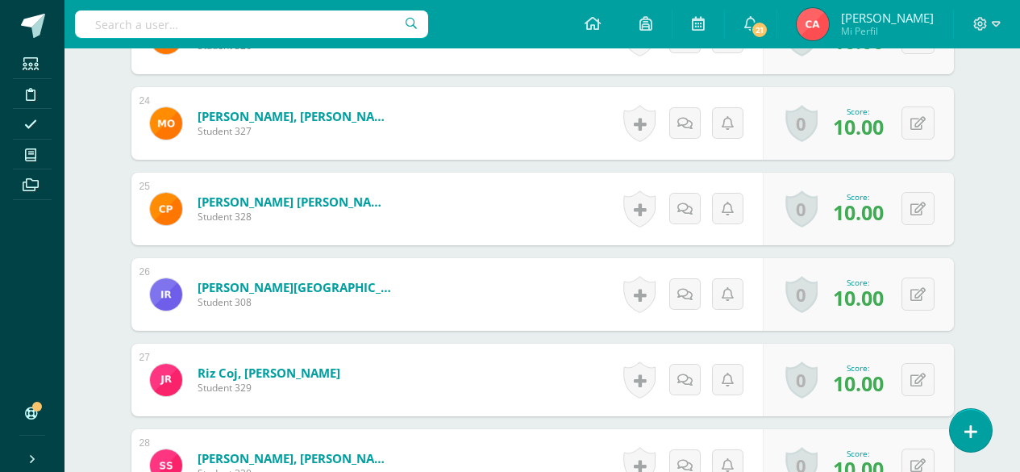
scroll to position [2439, 0]
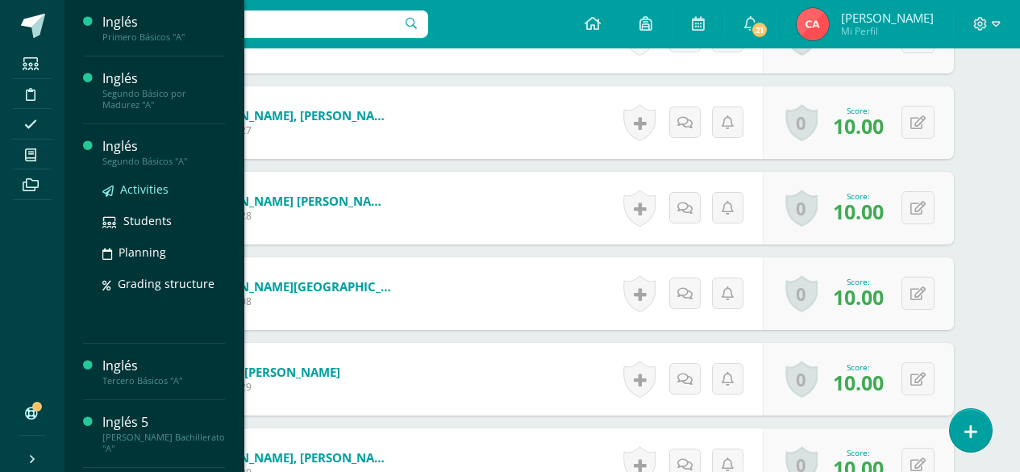
click at [141, 189] on span "Activities" at bounding box center [144, 188] width 48 height 15
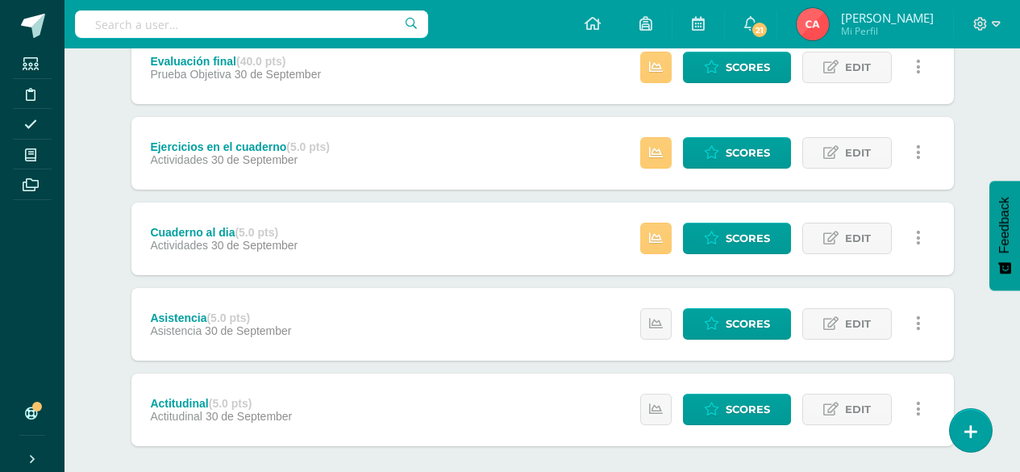
scroll to position [502, 0]
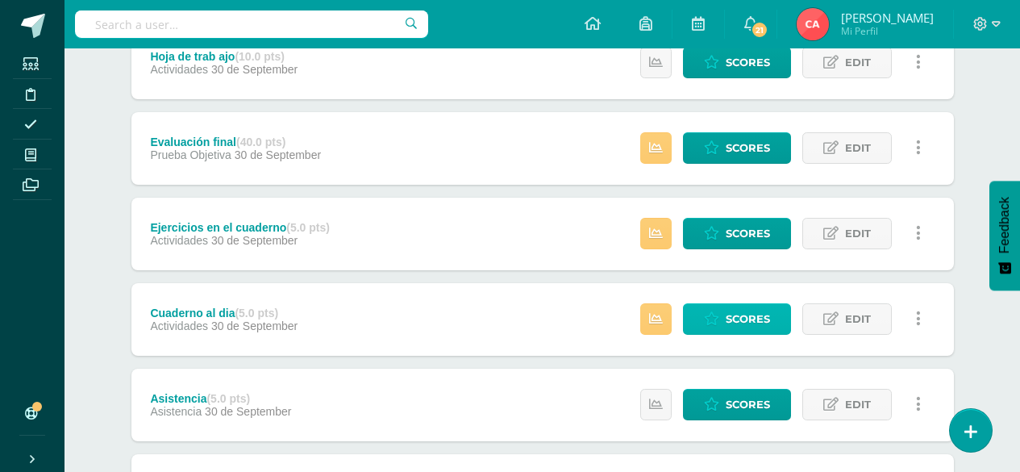
click at [727, 317] on span "Scores" at bounding box center [748, 319] width 44 height 30
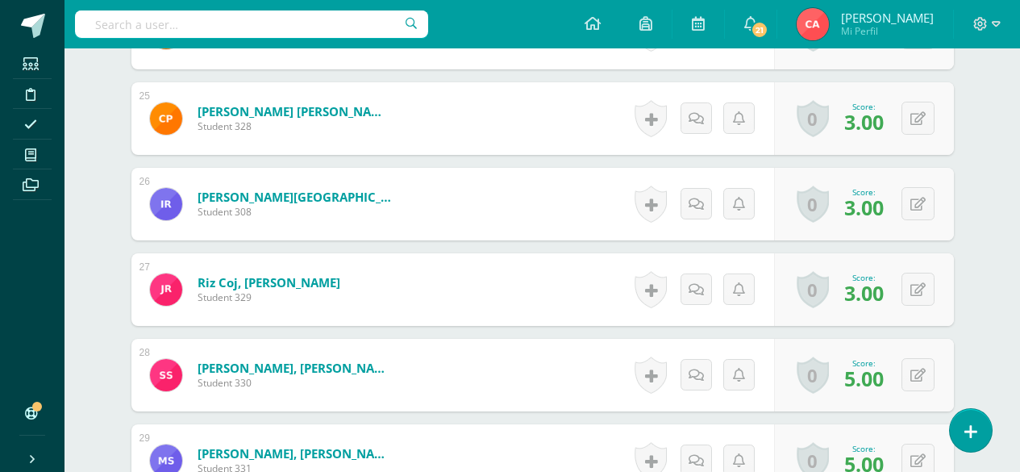
scroll to position [2610, 0]
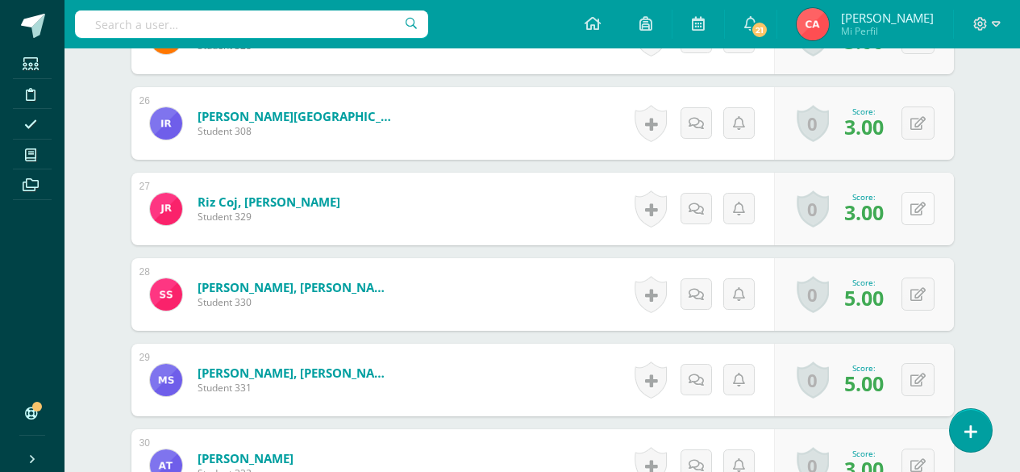
click at [919, 211] on icon at bounding box center [917, 209] width 15 height 14
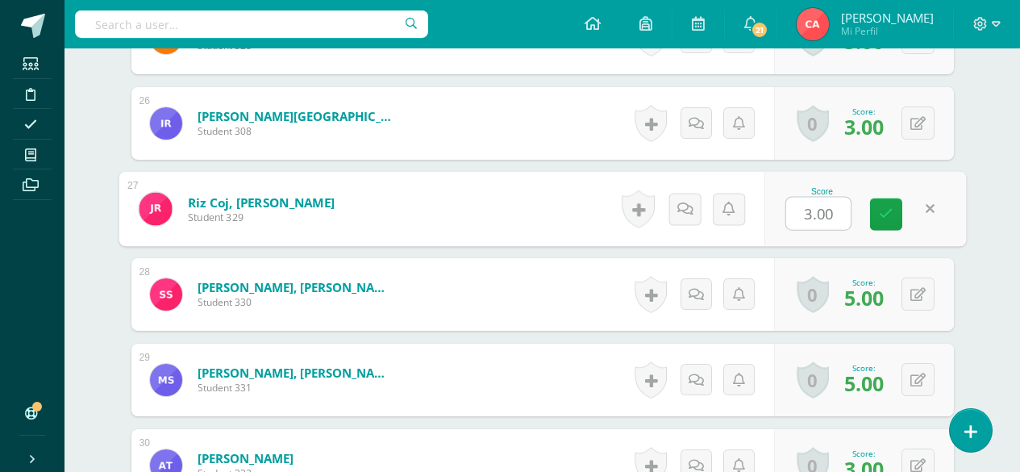
type input "5"
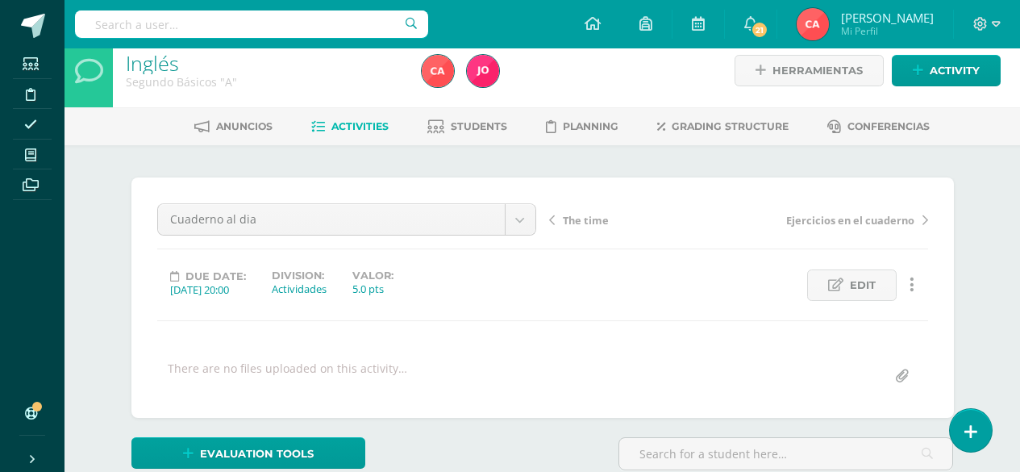
scroll to position [0, 0]
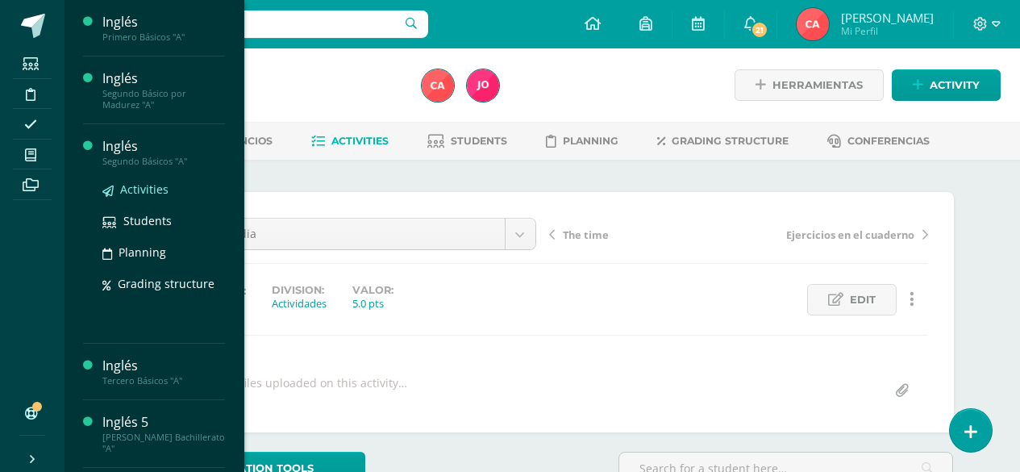
click at [143, 189] on span "Activities" at bounding box center [144, 188] width 48 height 15
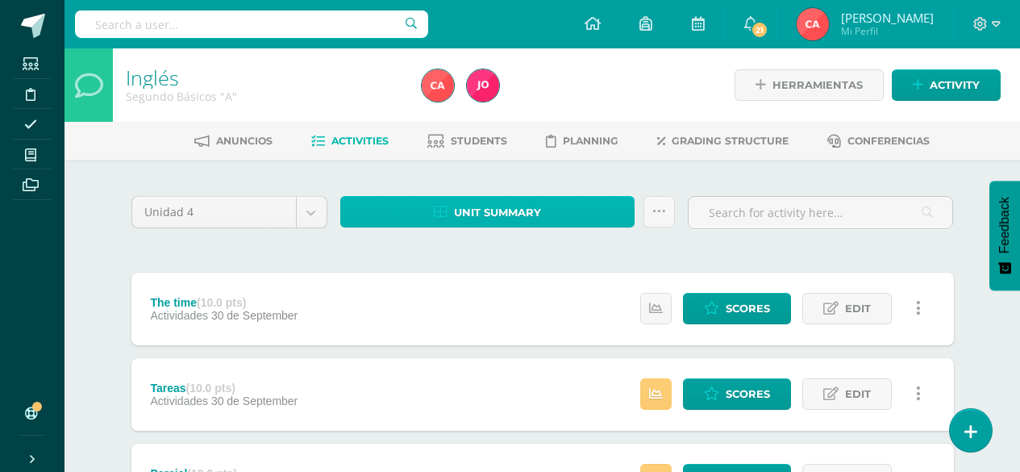
click at [491, 209] on span "Unit summary" at bounding box center [497, 213] width 87 height 30
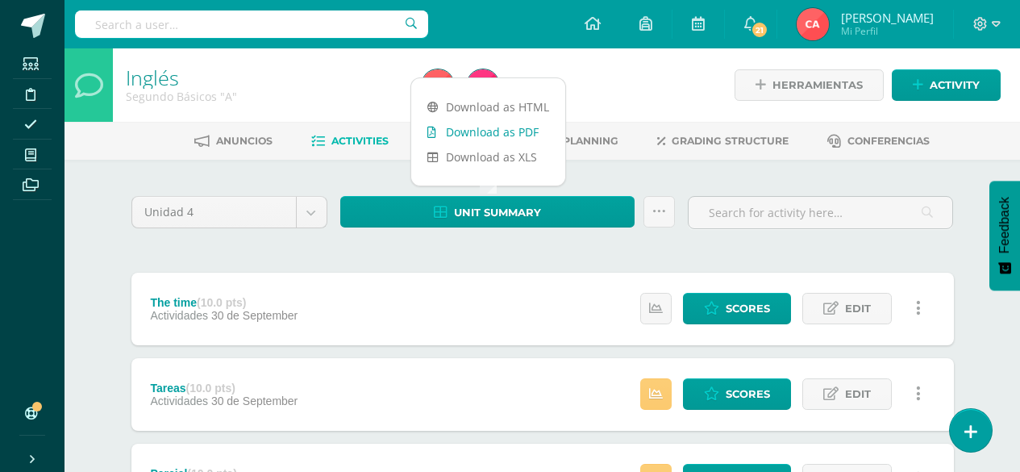
click at [485, 131] on link "Download as PDF" at bounding box center [488, 131] width 154 height 25
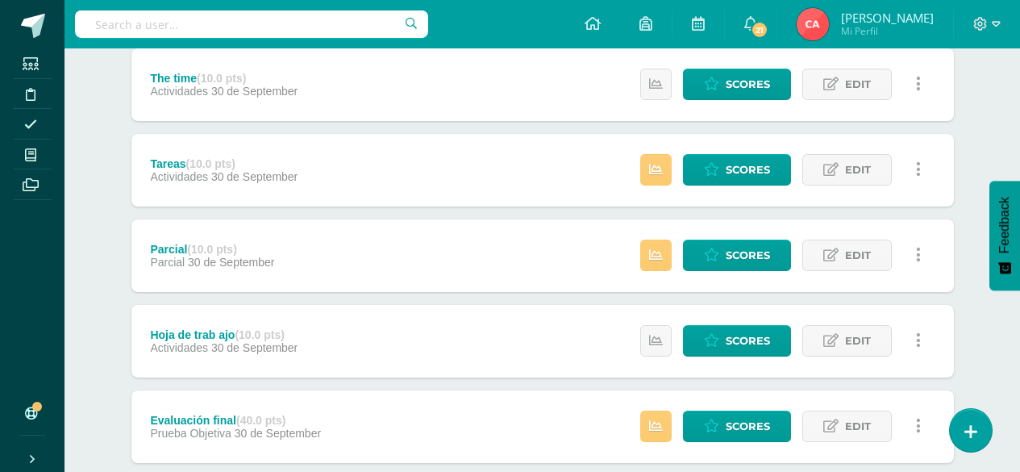
scroll to position [322, 0]
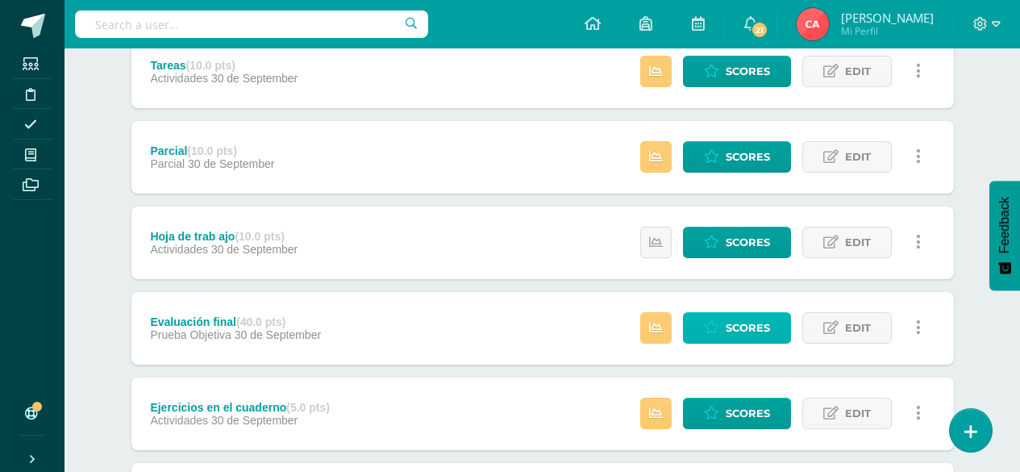
click at [743, 326] on span "Scores" at bounding box center [748, 328] width 44 height 30
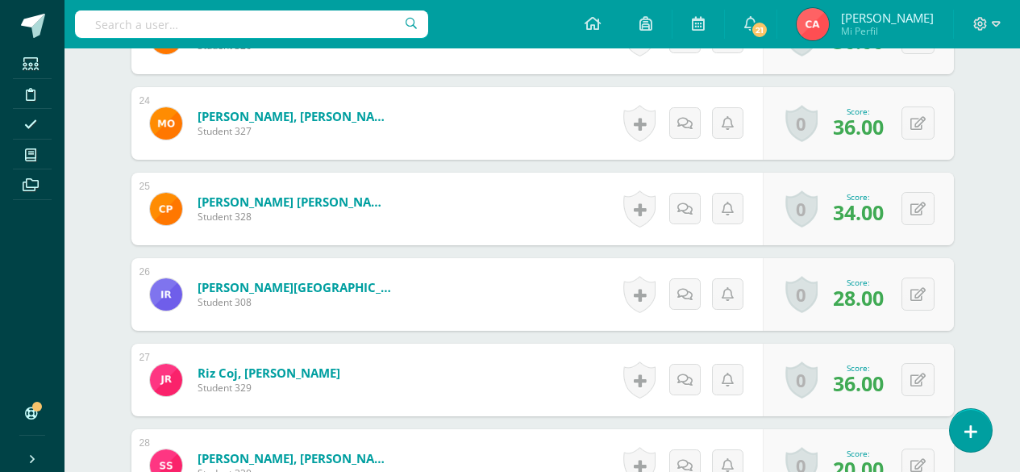
scroll to position [2521, 0]
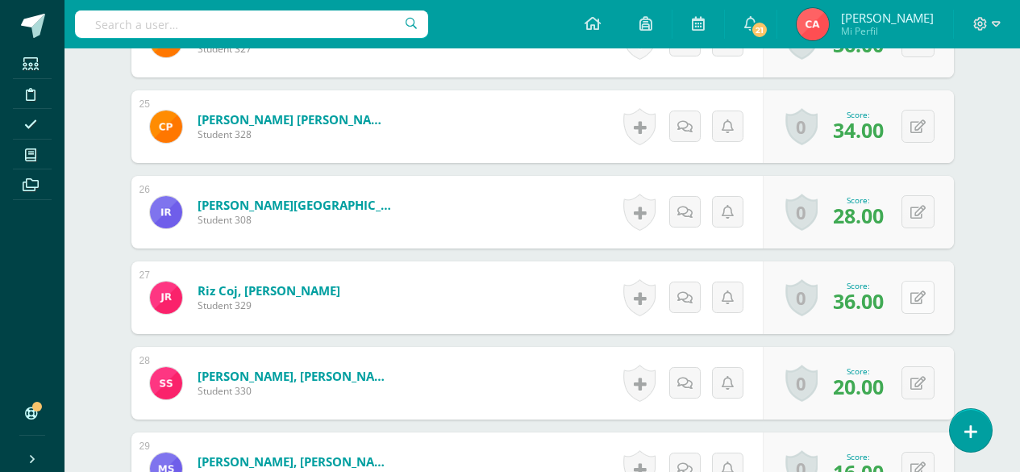
click at [922, 297] on icon at bounding box center [917, 298] width 15 height 14
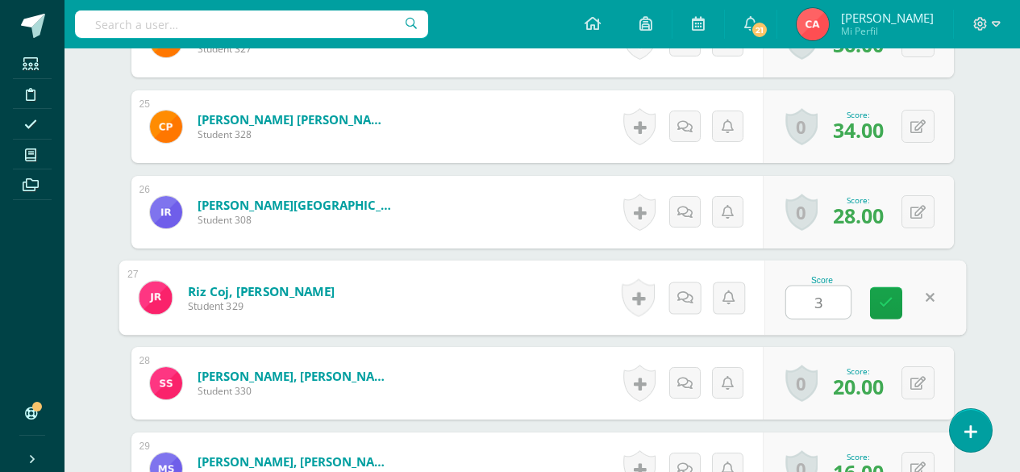
type input "38"
